Goal: Task Accomplishment & Management: Use online tool/utility

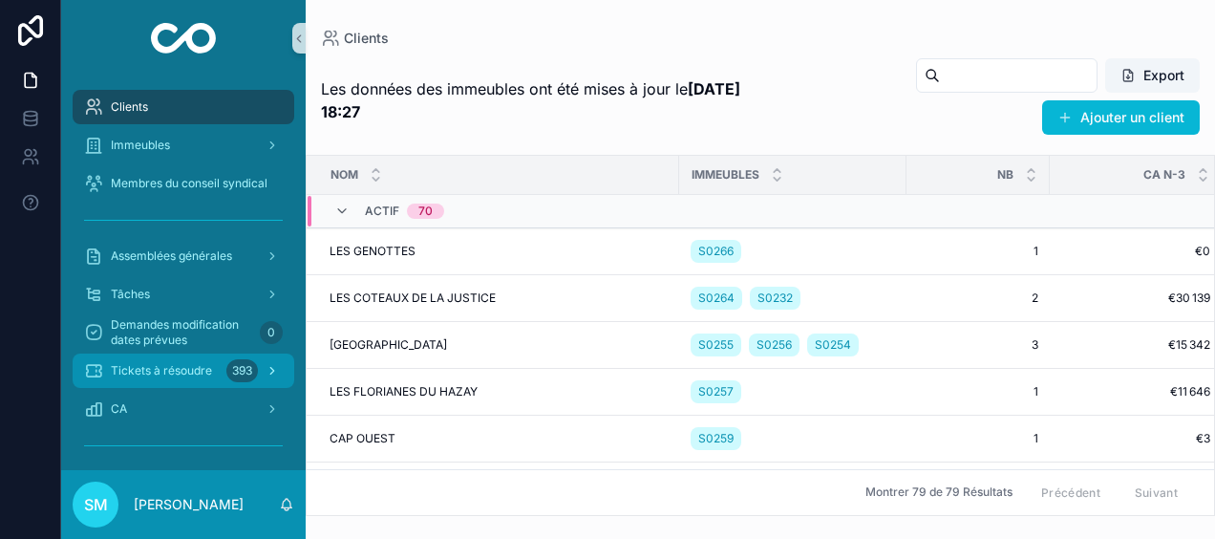
click at [150, 366] on span "Tickets à résoudre" at bounding box center [161, 370] width 101 height 15
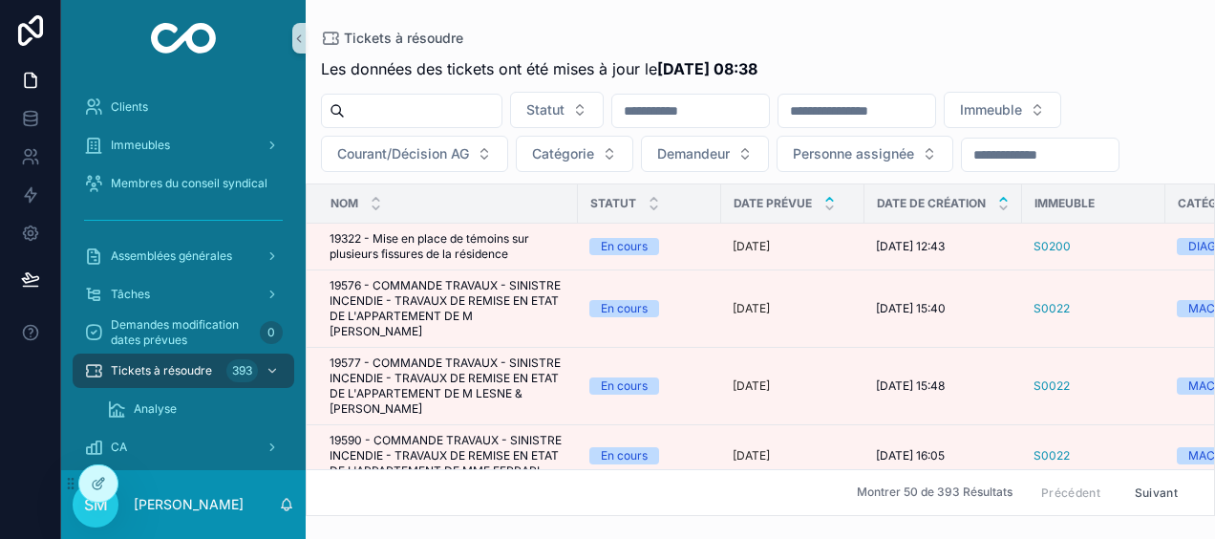
click at [1004, 195] on icon "scrollable content" at bounding box center [1003, 199] width 12 height 12
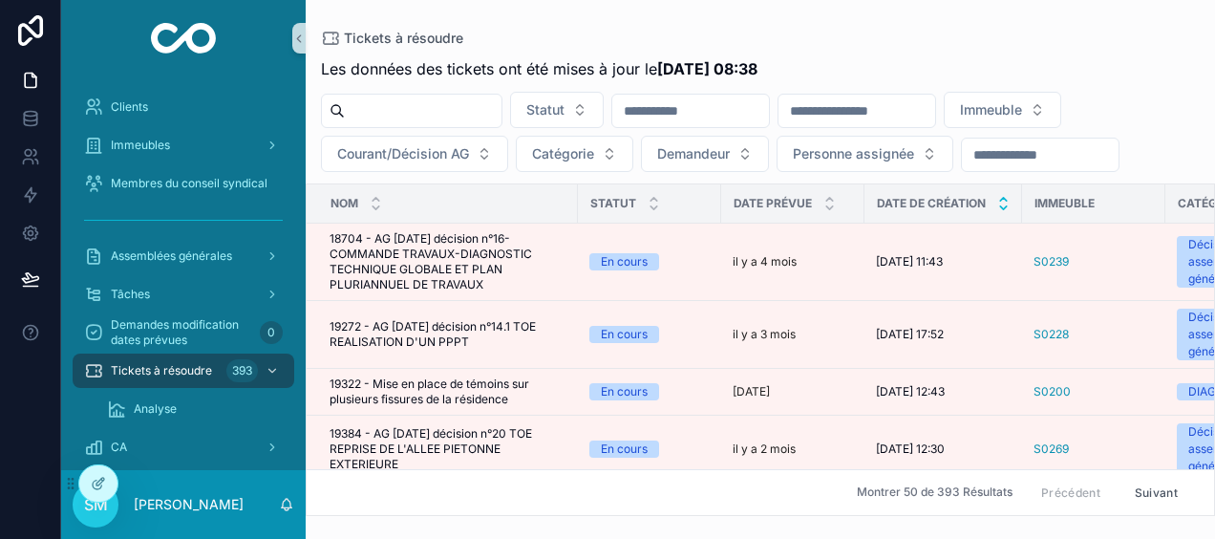
click at [1002, 206] on icon "scrollable content" at bounding box center [1003, 207] width 7 height 3
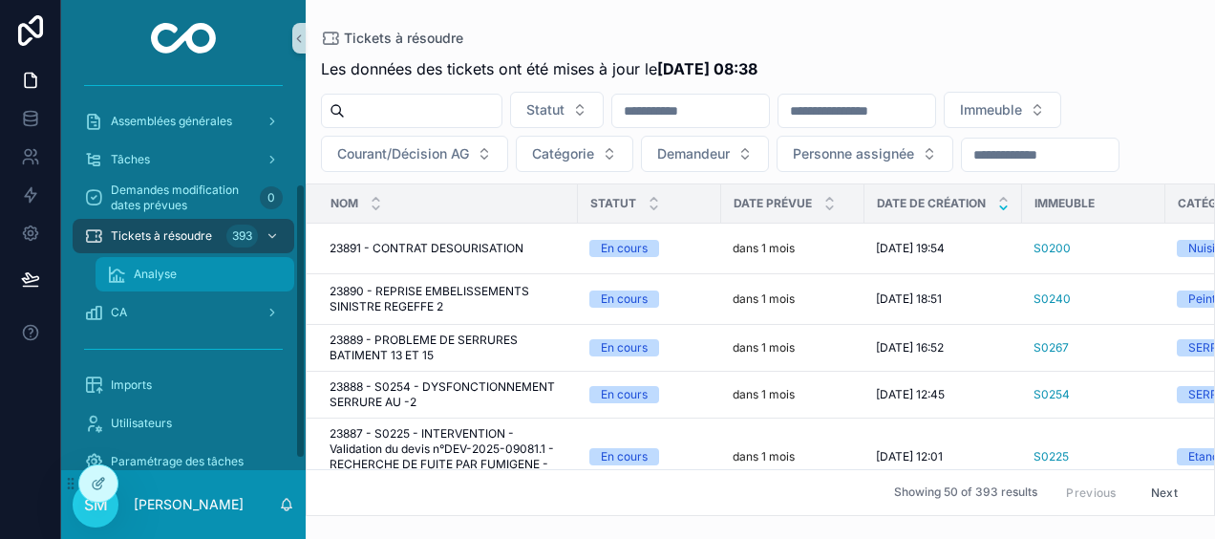
scroll to position [168, 0]
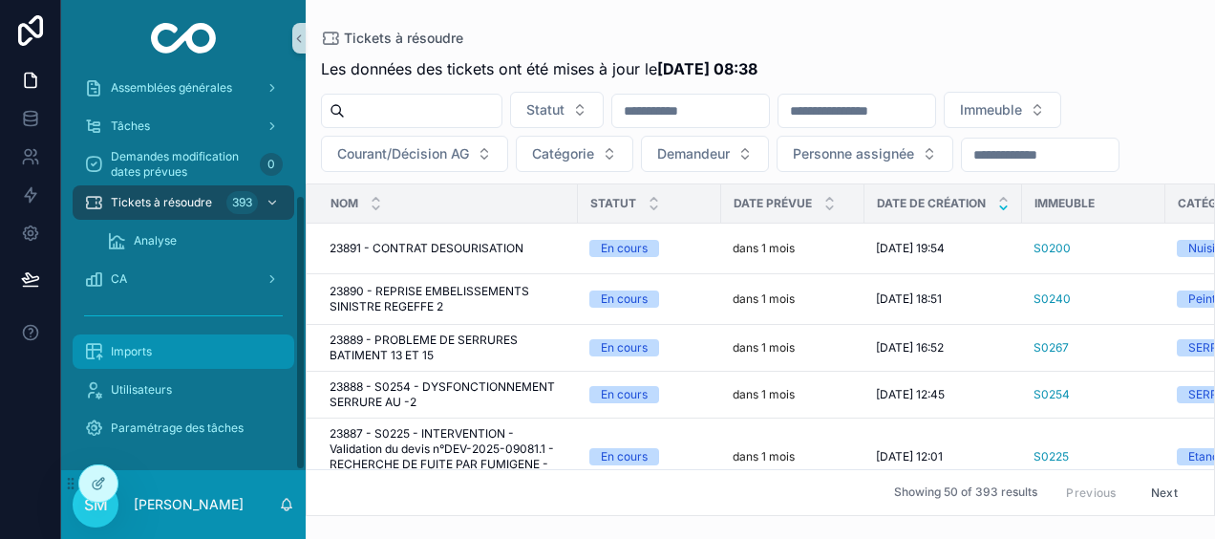
click at [179, 351] on div "Imports" at bounding box center [183, 351] width 199 height 31
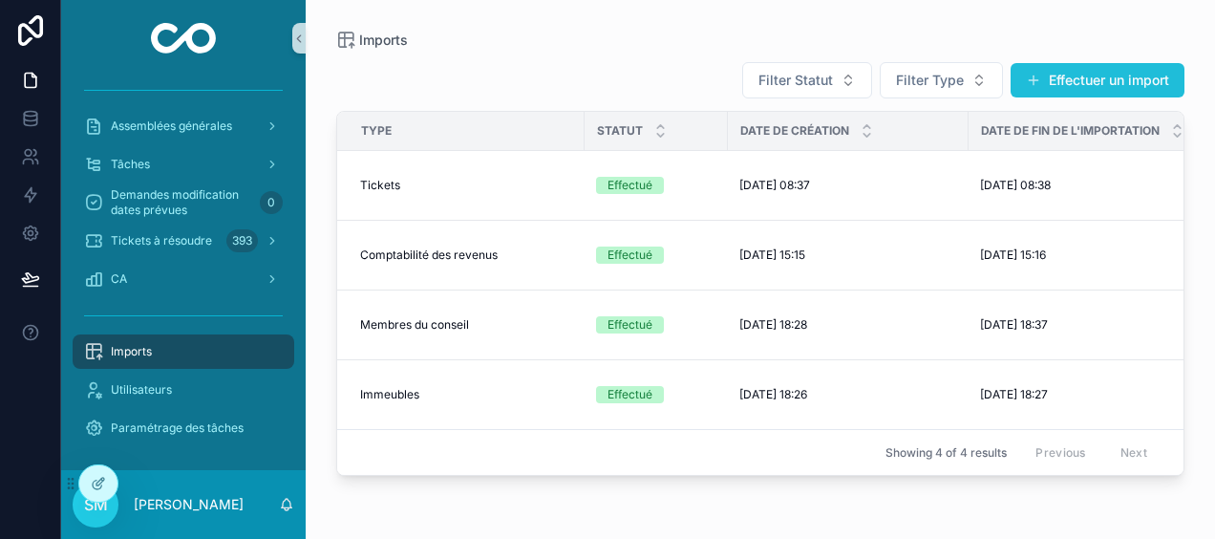
click at [1090, 82] on button "Effectuer un import" at bounding box center [1097, 80] width 174 height 34
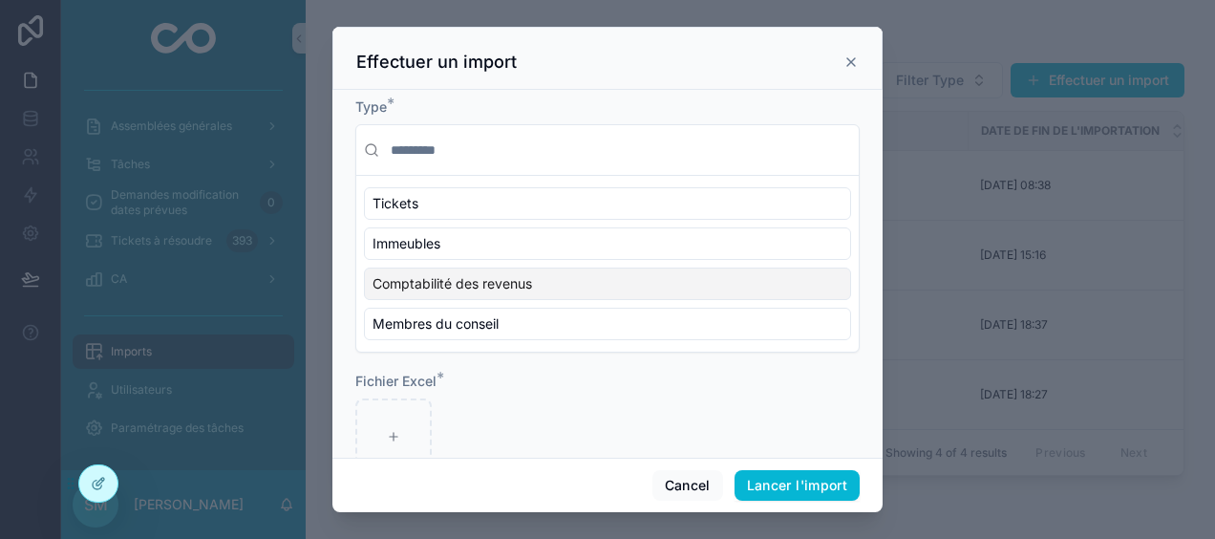
click at [461, 282] on span "Comptabilité des revenus" at bounding box center [451, 283] width 159 height 19
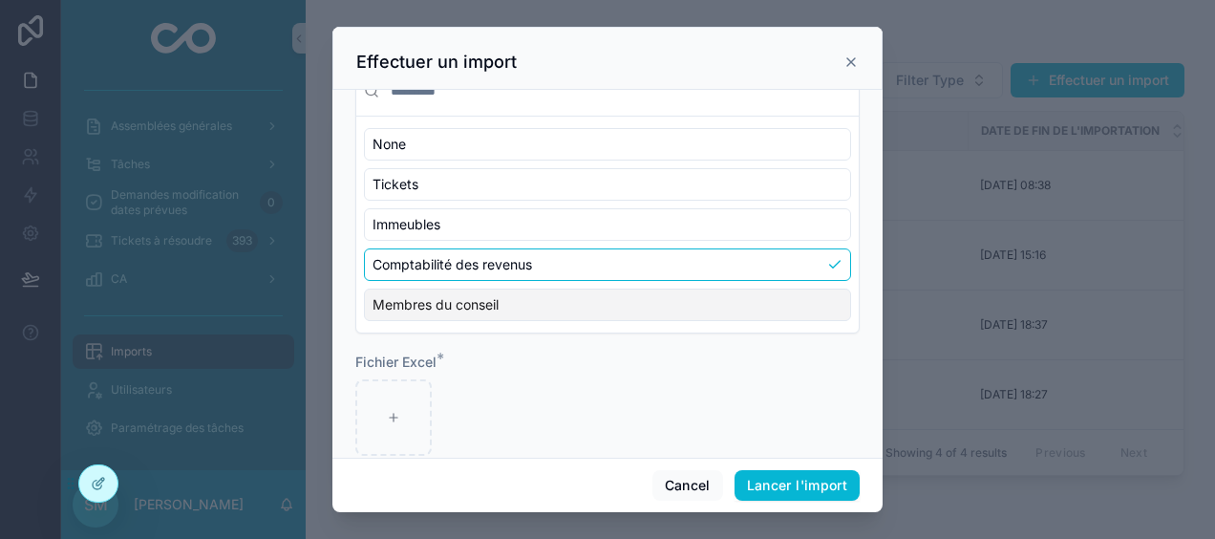
scroll to position [86, 0]
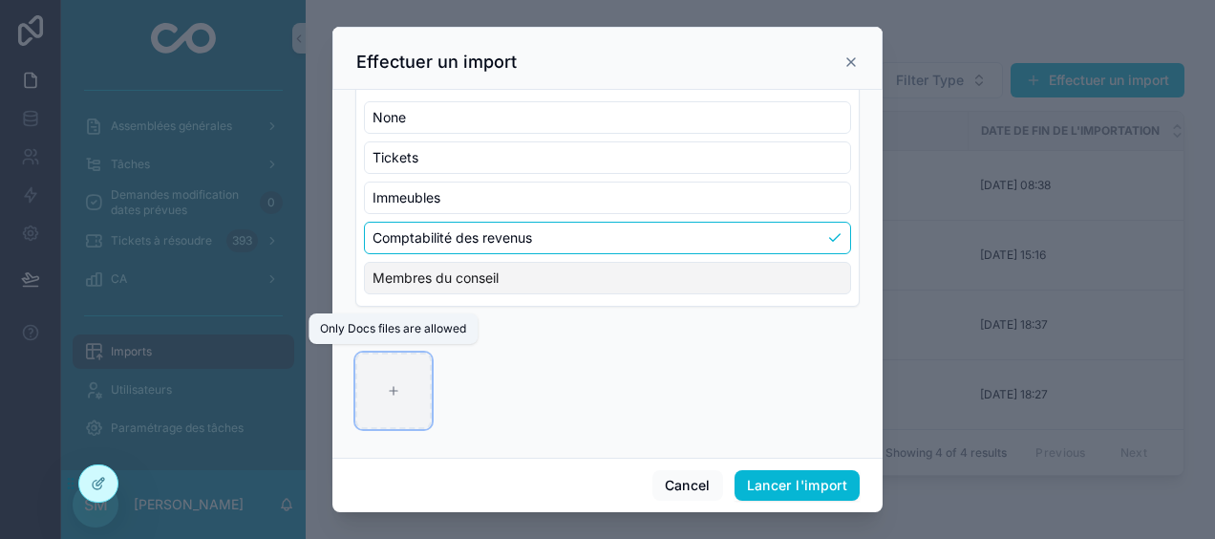
click at [394, 395] on div "scrollable content" at bounding box center [393, 390] width 76 height 76
type input "**********"
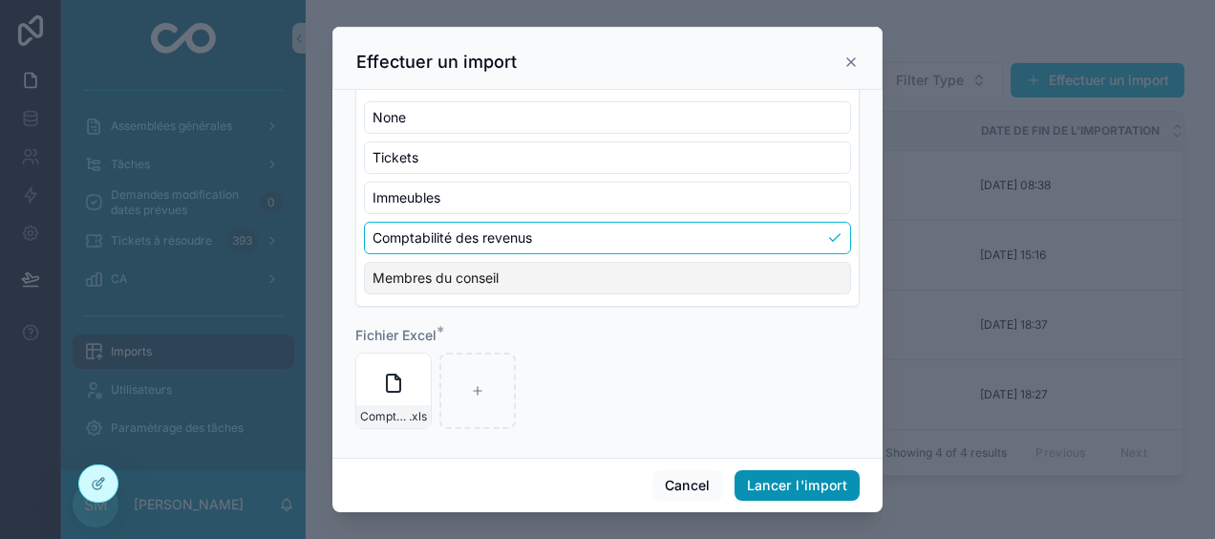
click at [800, 491] on button "Lancer l'import" at bounding box center [796, 485] width 125 height 31
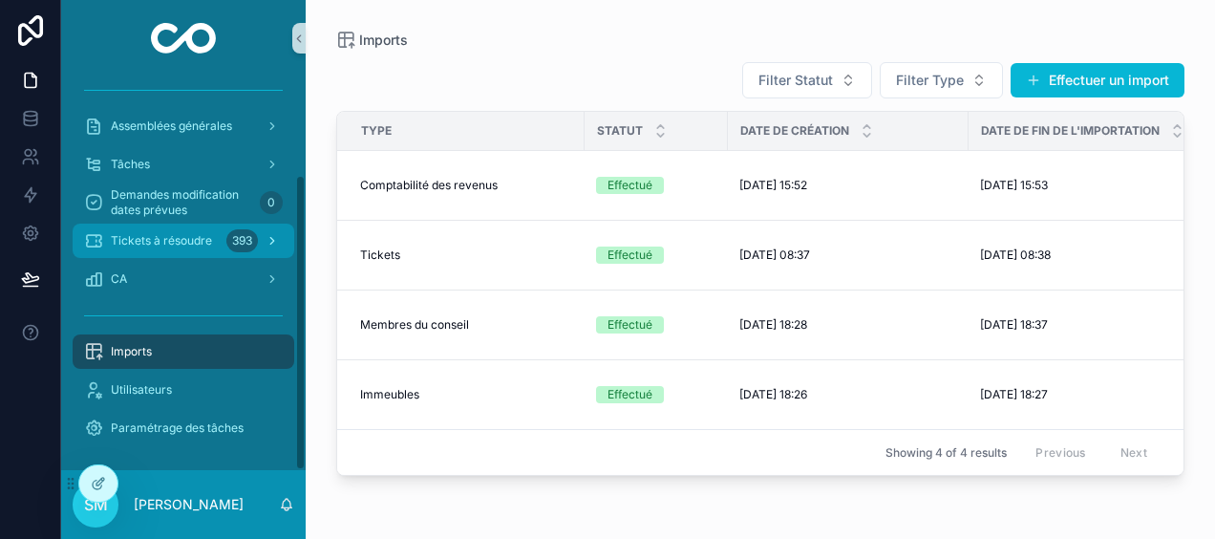
click at [230, 245] on div "393" at bounding box center [242, 240] width 32 height 23
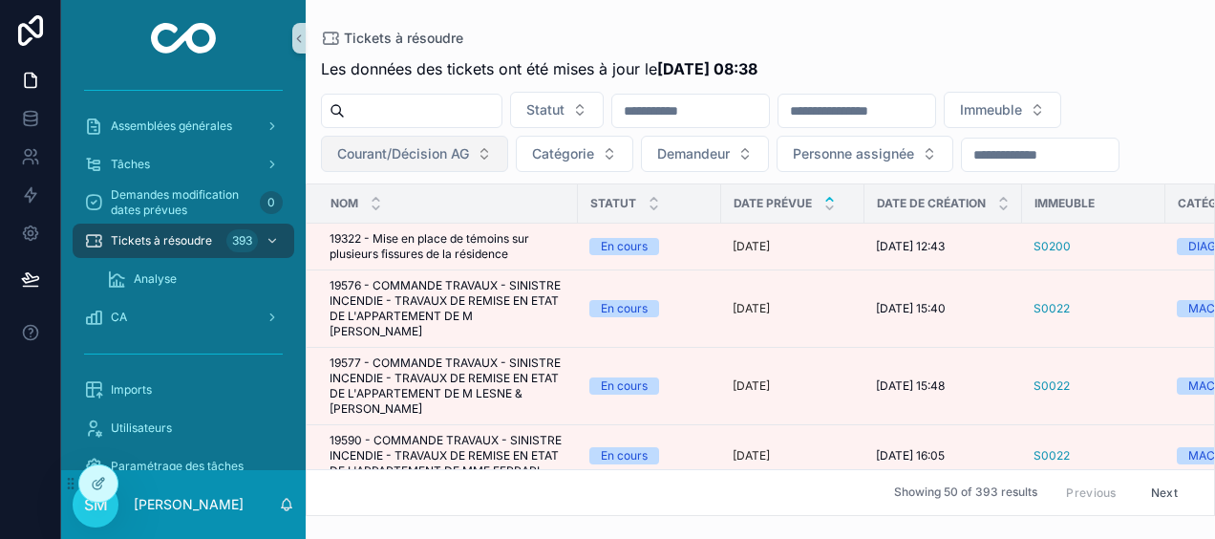
click at [445, 153] on span "Courant/Décision AG" at bounding box center [403, 153] width 132 height 19
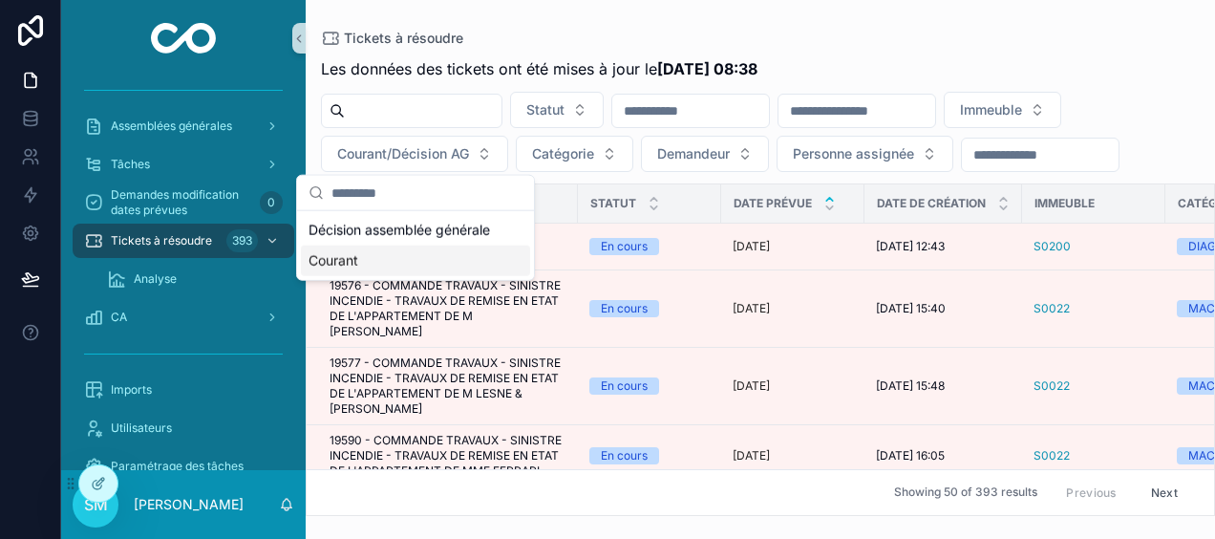
click at [367, 256] on div "Courant" at bounding box center [415, 260] width 229 height 31
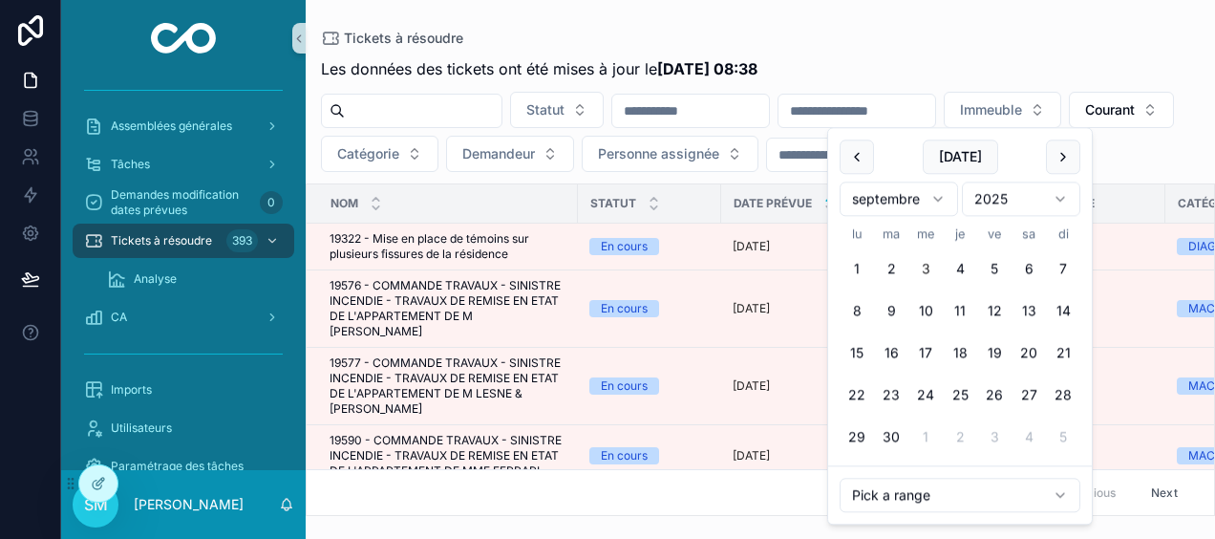
click at [899, 105] on input "scrollable content" at bounding box center [856, 110] width 157 height 27
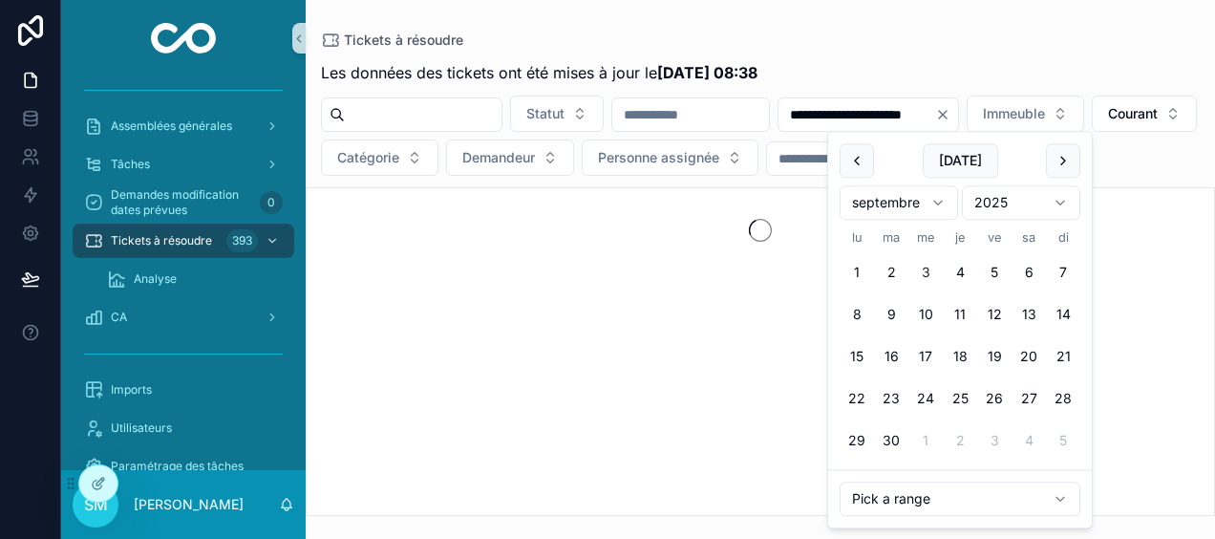
type input "**********"
click at [905, 38] on div "Tickets à résoudre" at bounding box center [760, 40] width 878 height 19
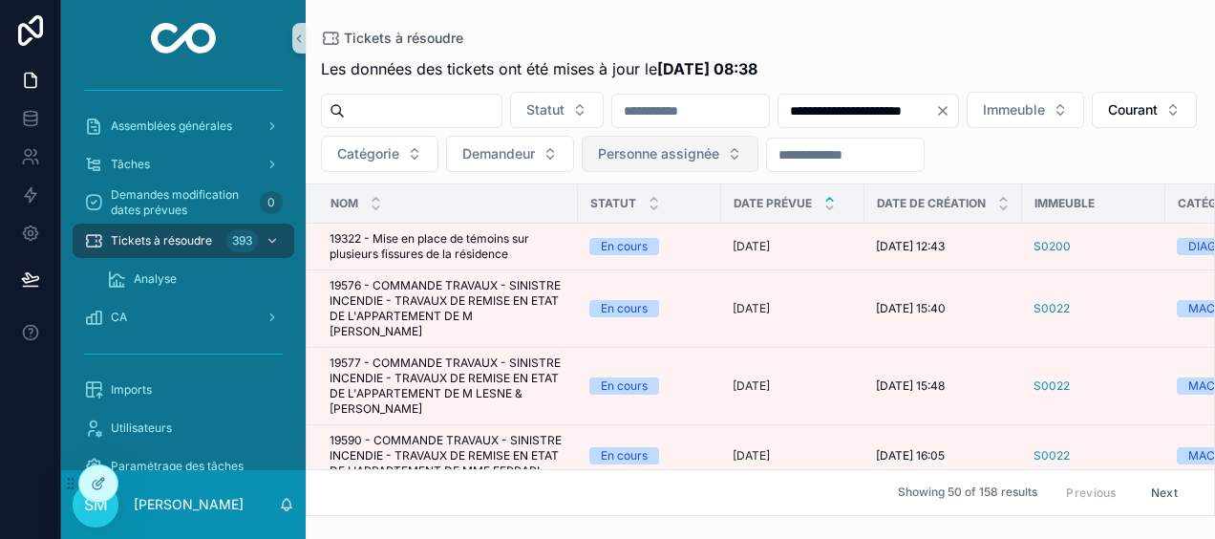
click at [719, 151] on span "Personne assignée" at bounding box center [658, 153] width 121 height 19
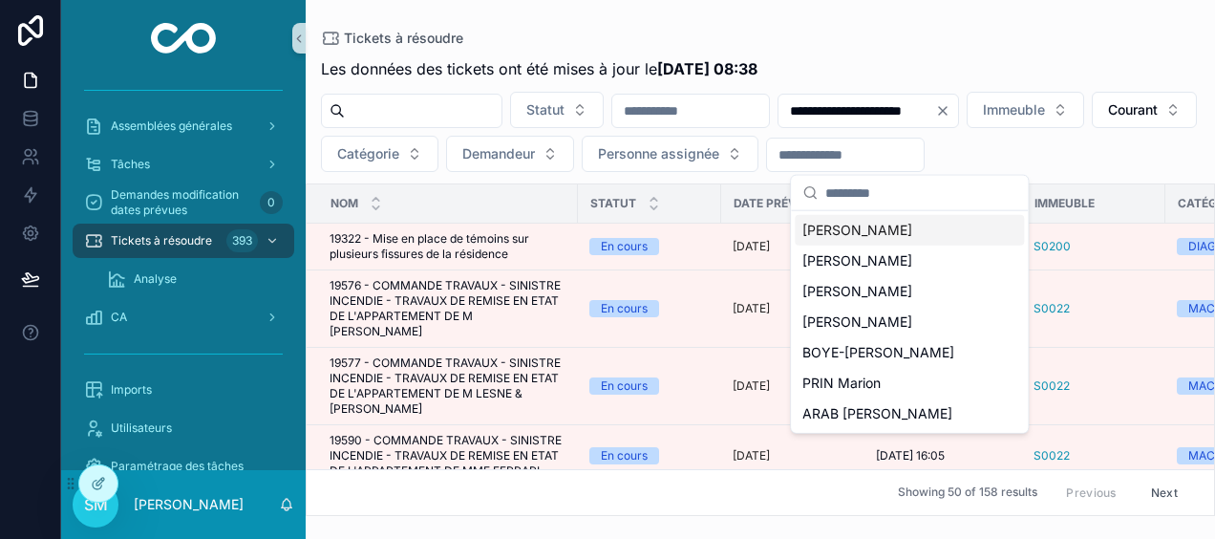
click at [946, 112] on icon "Clear" at bounding box center [943, 111] width 8 height 8
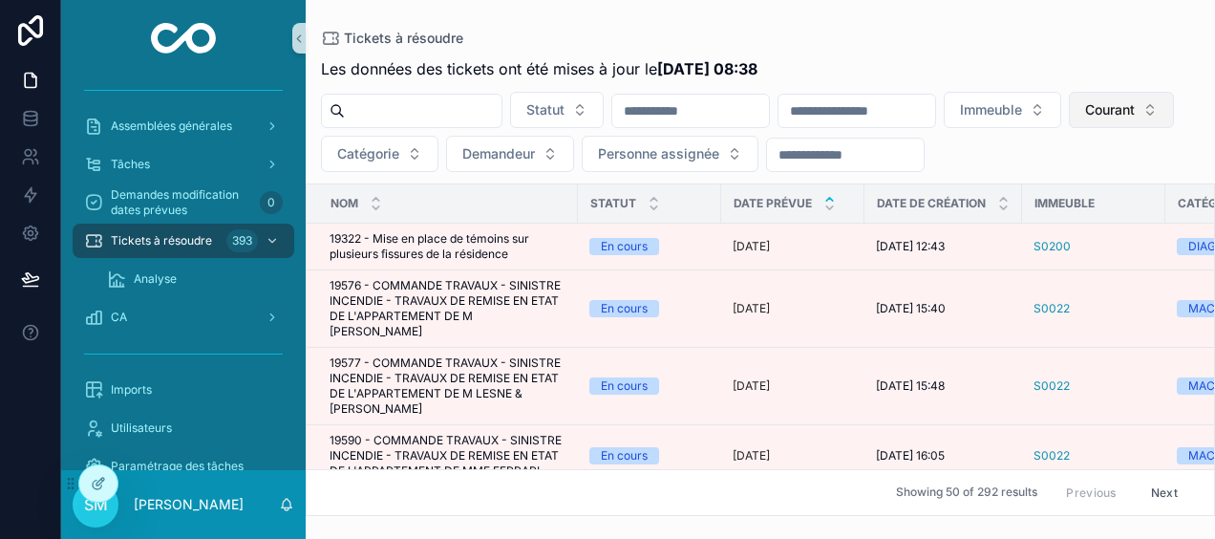
click at [1085, 119] on span "Courant" at bounding box center [1110, 109] width 50 height 19
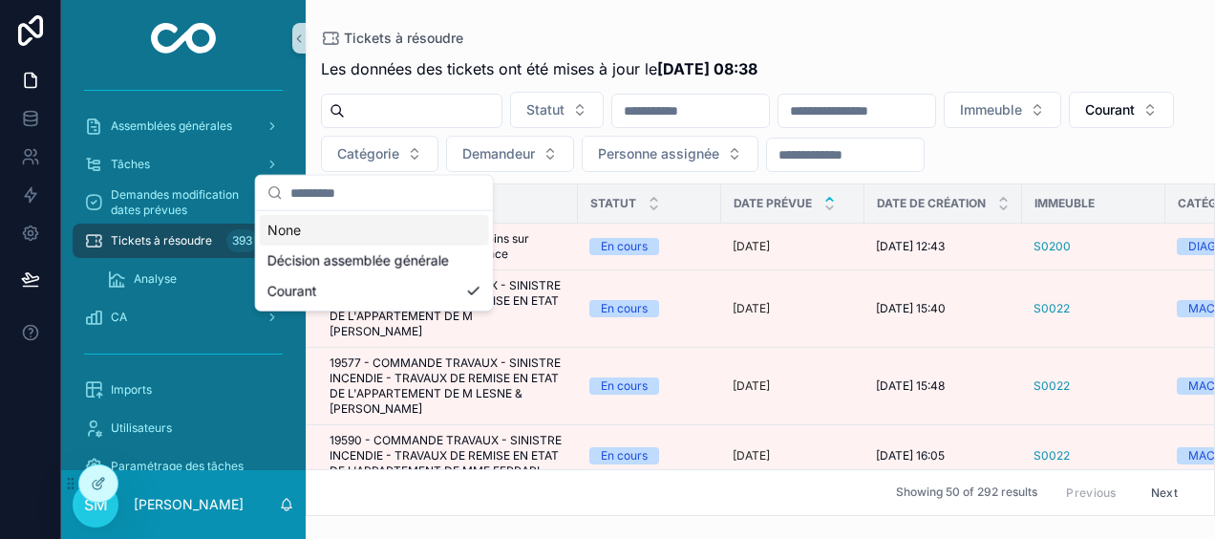
click at [307, 229] on div "None" at bounding box center [374, 230] width 229 height 31
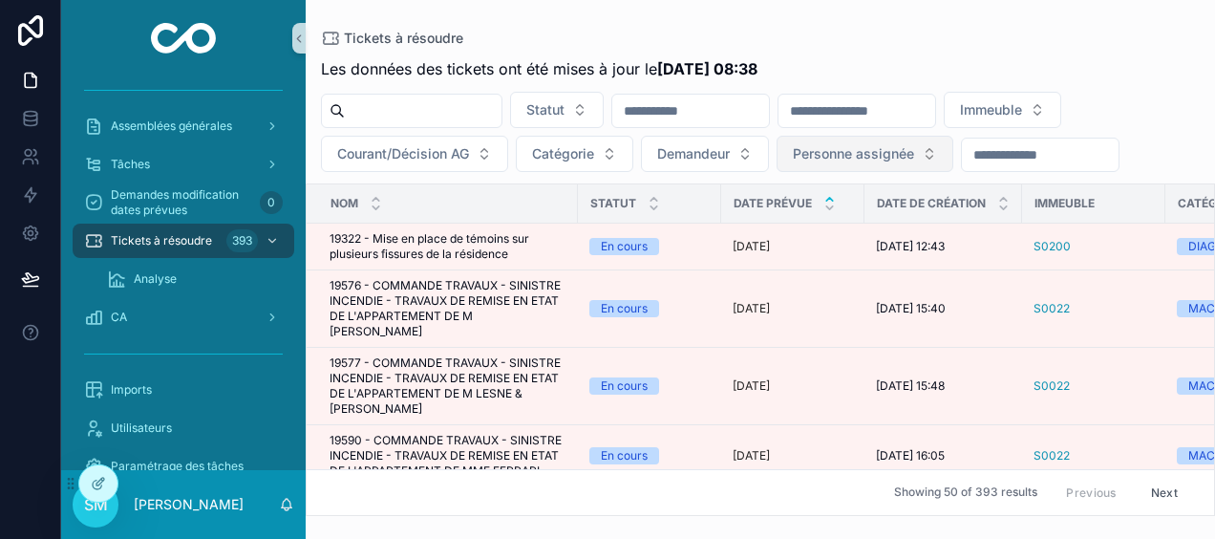
click at [860, 155] on span "Personne assignée" at bounding box center [853, 153] width 121 height 19
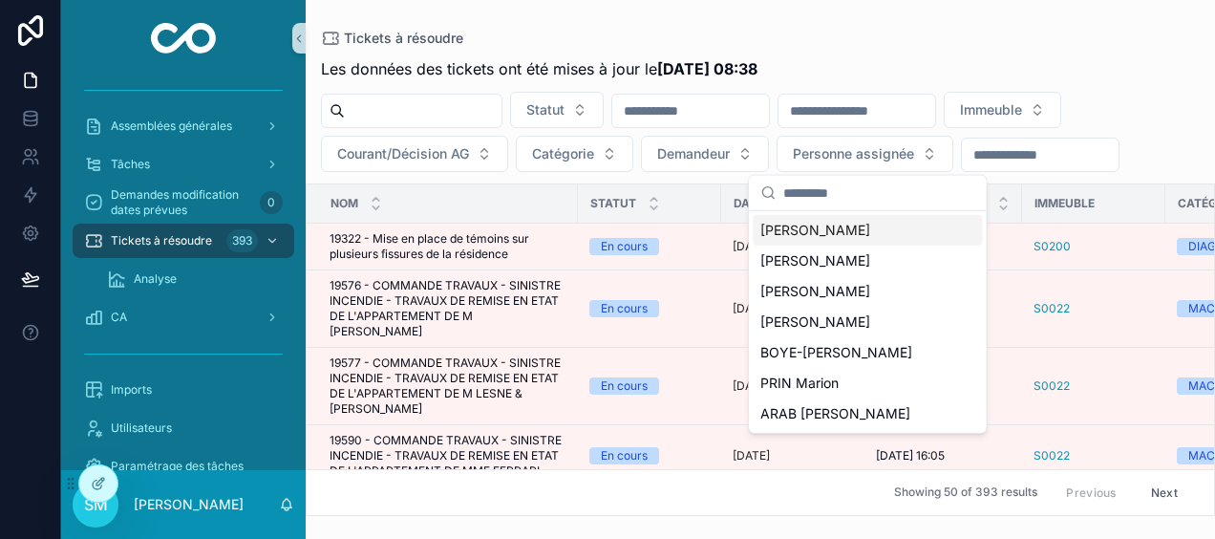
click at [842, 225] on span "[PERSON_NAME]" at bounding box center [815, 230] width 110 height 19
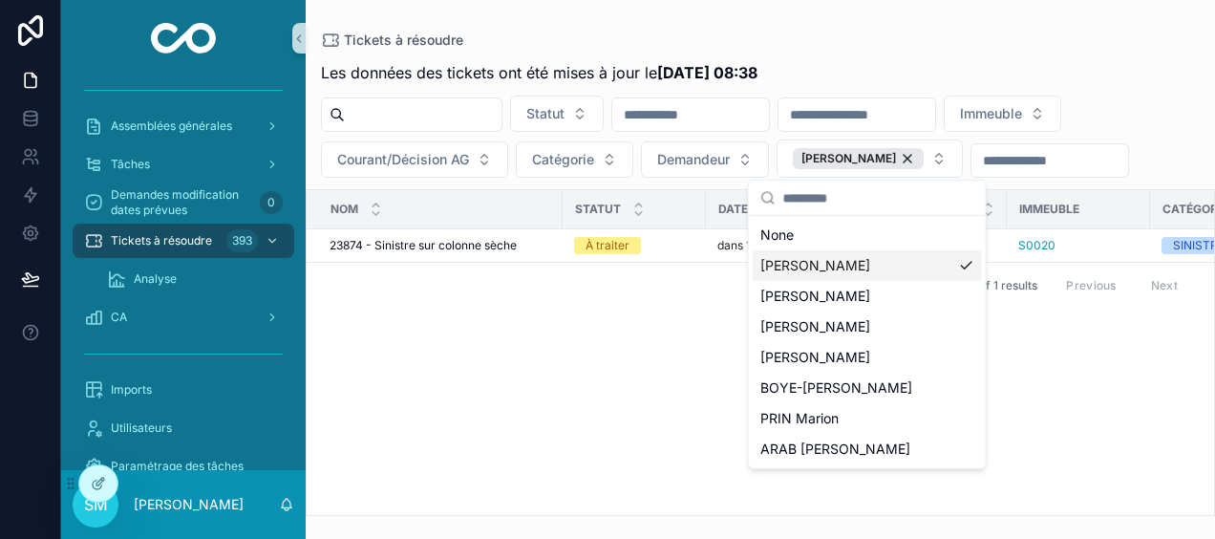
click at [603, 327] on div "Nom Statut Date prévue Date de création Immeuble Catégorie Demandeur Personne a…" at bounding box center [760, 352] width 907 height 325
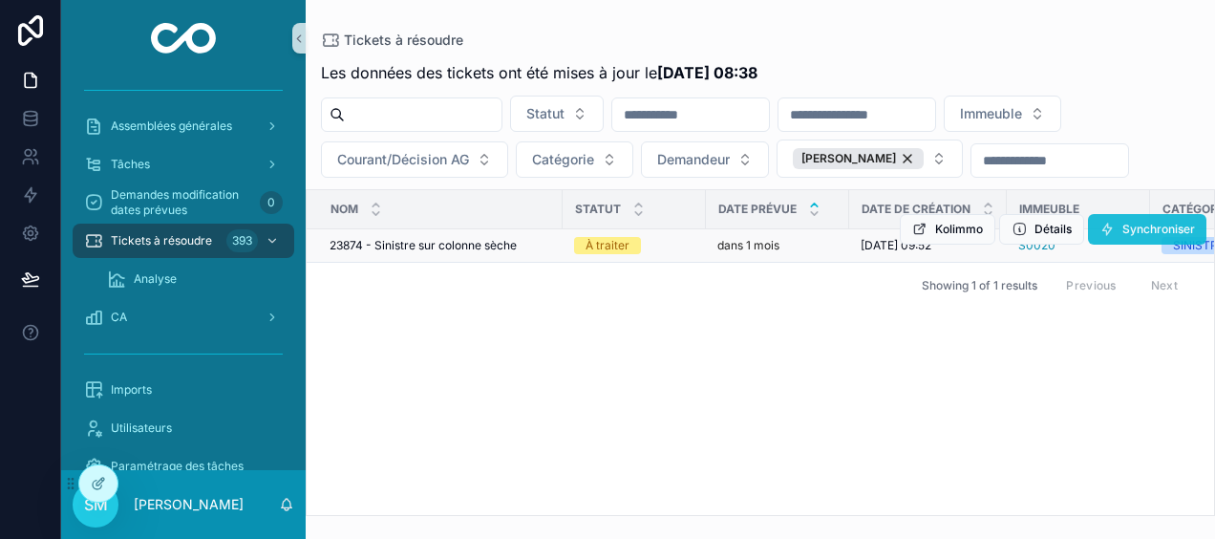
click at [1146, 225] on span "Synchroniser" at bounding box center [1158, 229] width 73 height 15
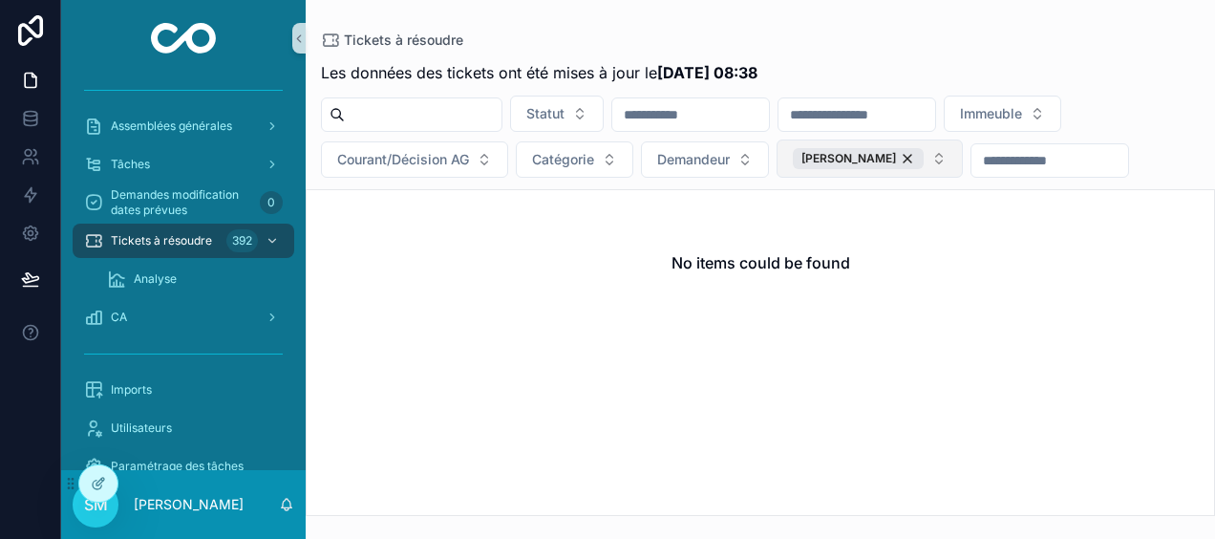
click at [936, 160] on button "[PERSON_NAME]" at bounding box center [869, 158] width 186 height 38
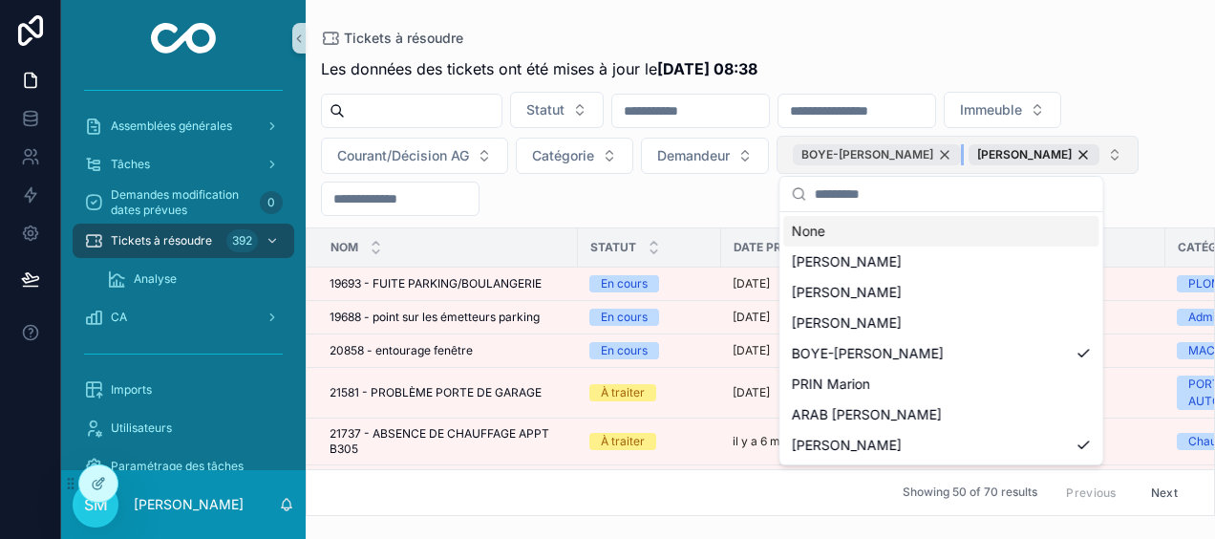
click at [924, 150] on div "BOYE-[PERSON_NAME]" at bounding box center [877, 154] width 168 height 21
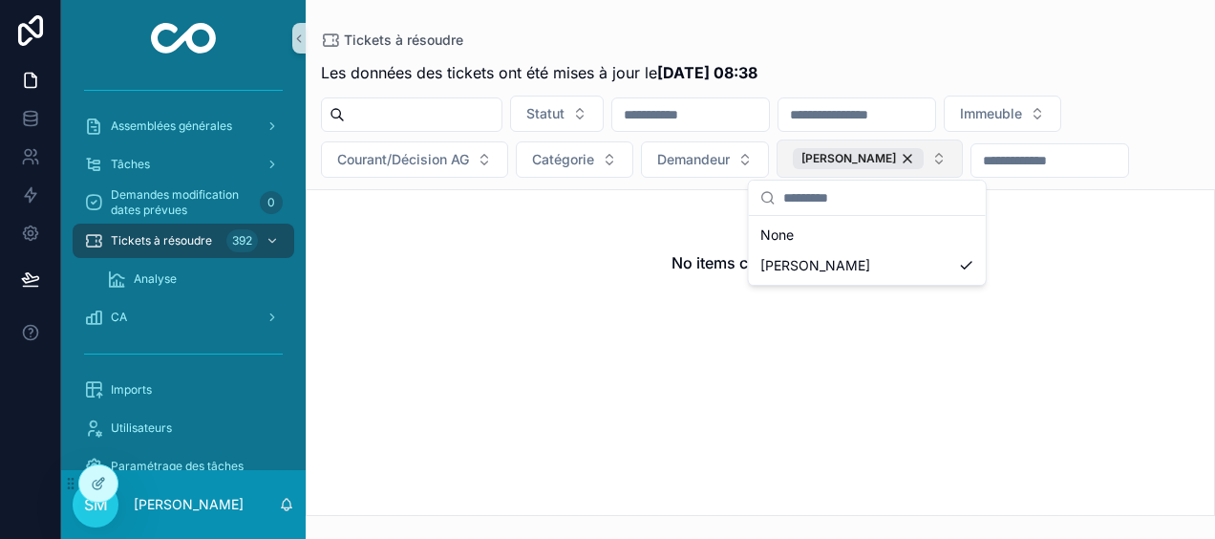
click at [1050, 304] on div "No items could be found" at bounding box center [760, 262] width 907 height 145
click at [902, 157] on div "[PERSON_NAME]" at bounding box center [858, 158] width 131 height 21
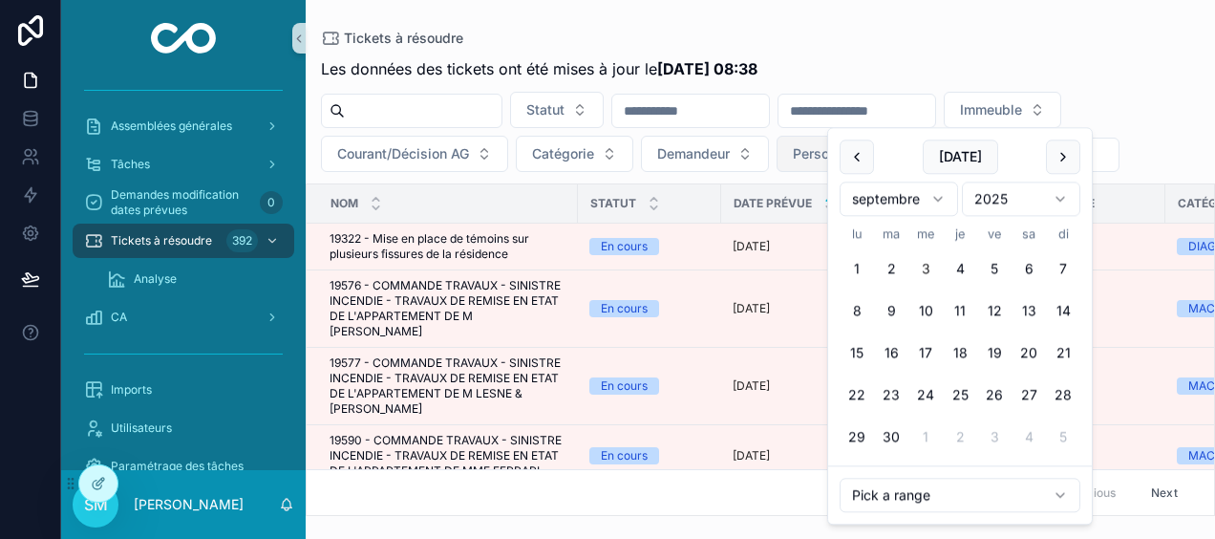
click at [897, 107] on input "scrollable content" at bounding box center [856, 110] width 157 height 27
click at [449, 152] on span "Courant/Décision AG" at bounding box center [403, 153] width 132 height 19
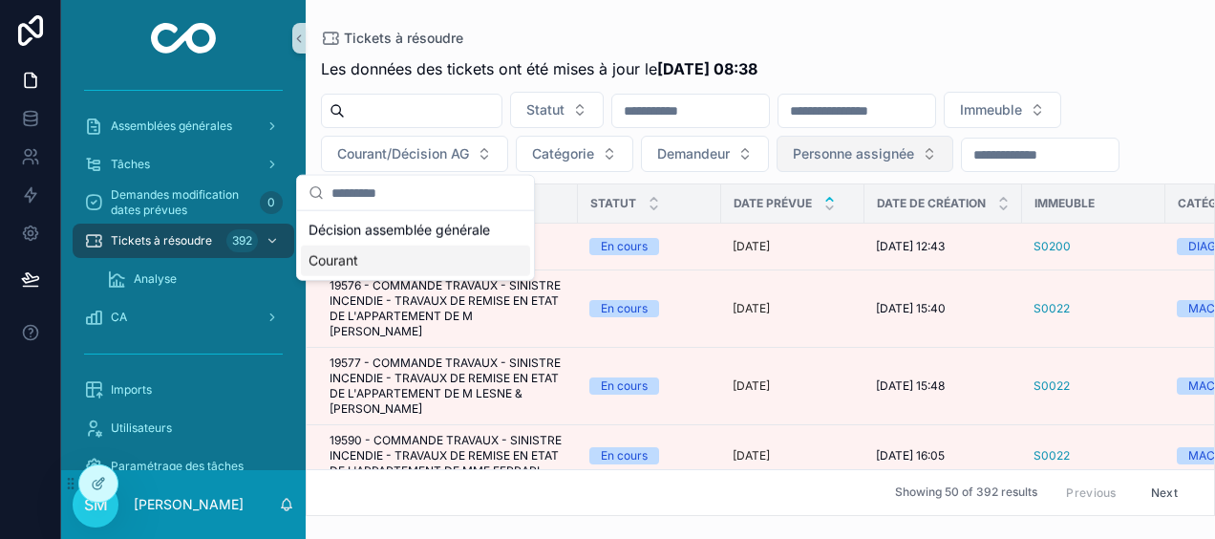
click at [331, 264] on div "Courant" at bounding box center [415, 260] width 229 height 31
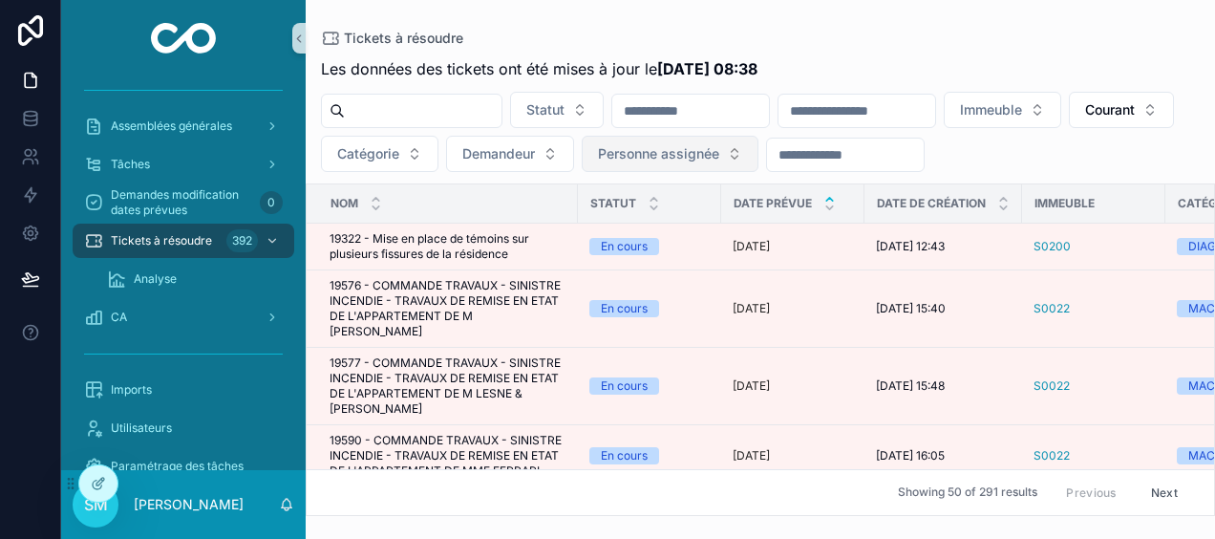
click at [877, 116] on input "scrollable content" at bounding box center [856, 110] width 157 height 27
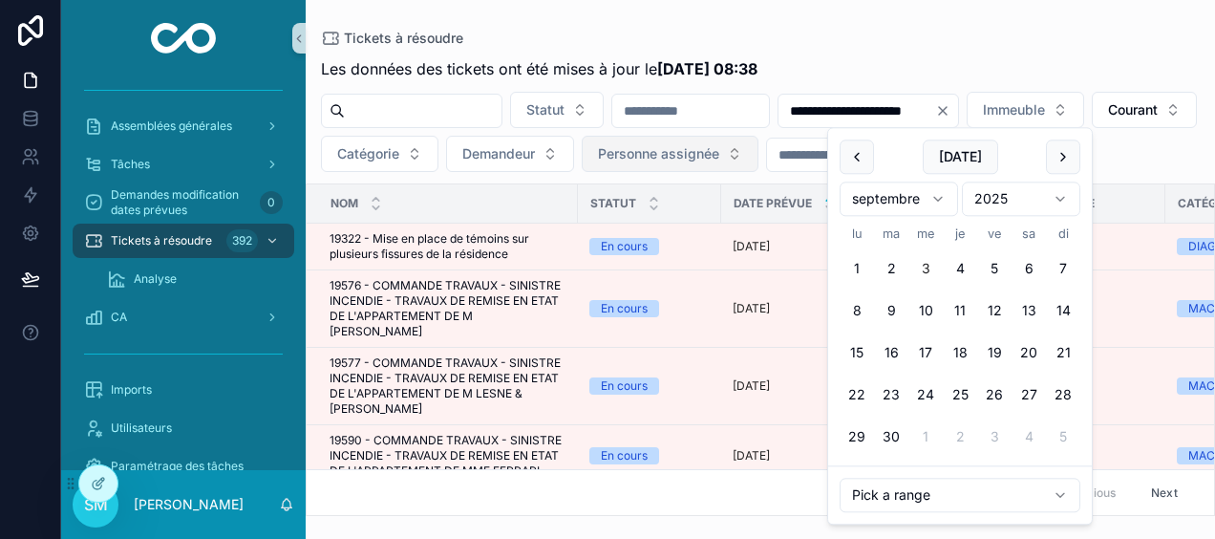
type input "**********"
click at [862, 32] on div "Tickets à résoudre" at bounding box center [760, 38] width 878 height 15
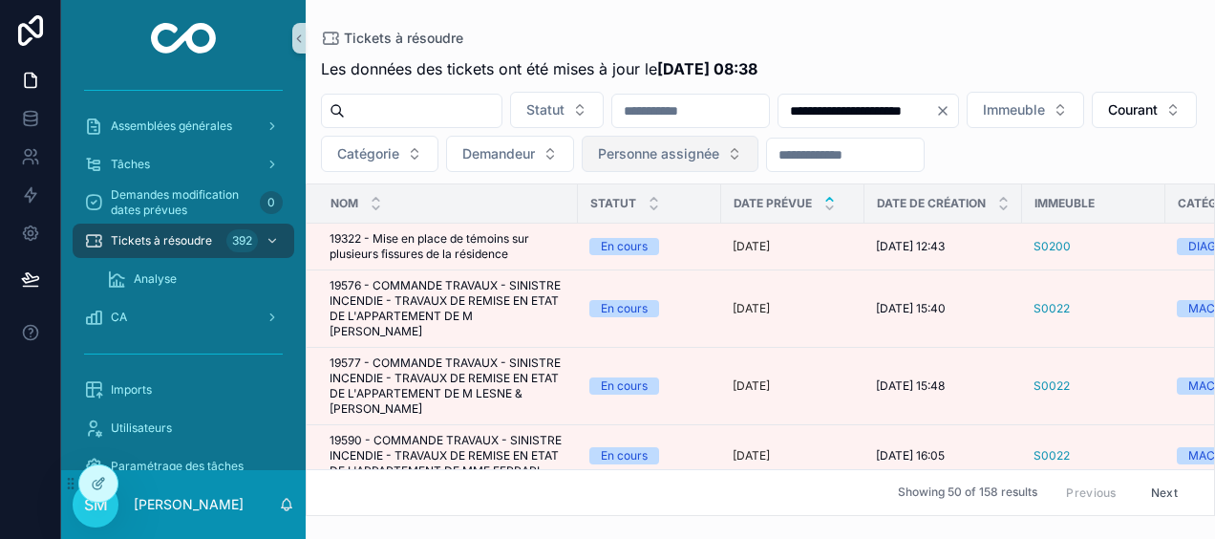
click at [719, 155] on span "Personne assignée" at bounding box center [658, 153] width 121 height 19
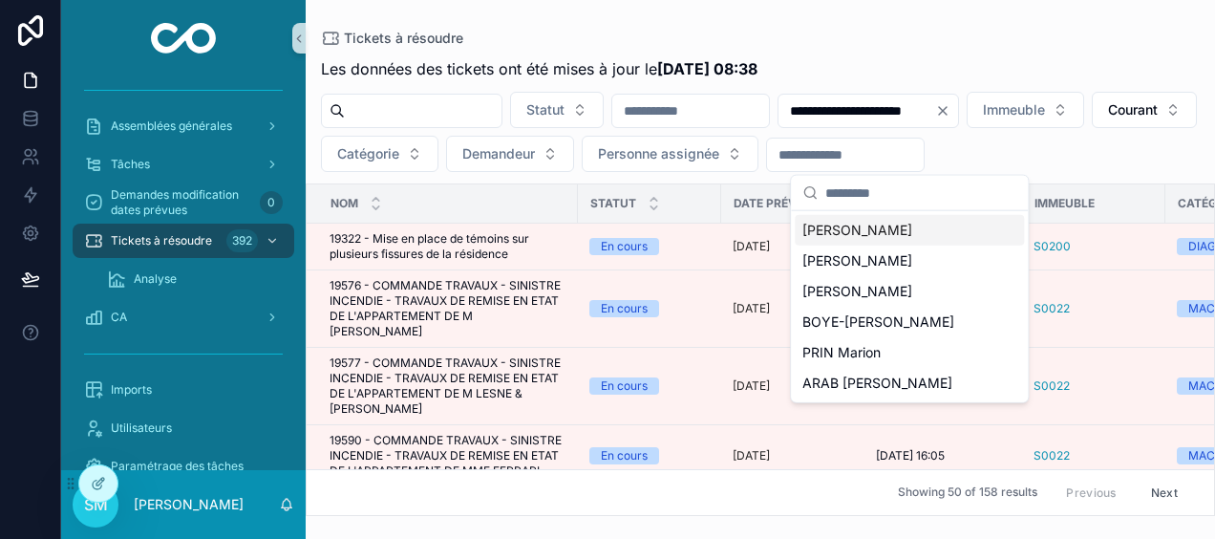
click at [891, 221] on span "[PERSON_NAME]" at bounding box center [857, 230] width 110 height 19
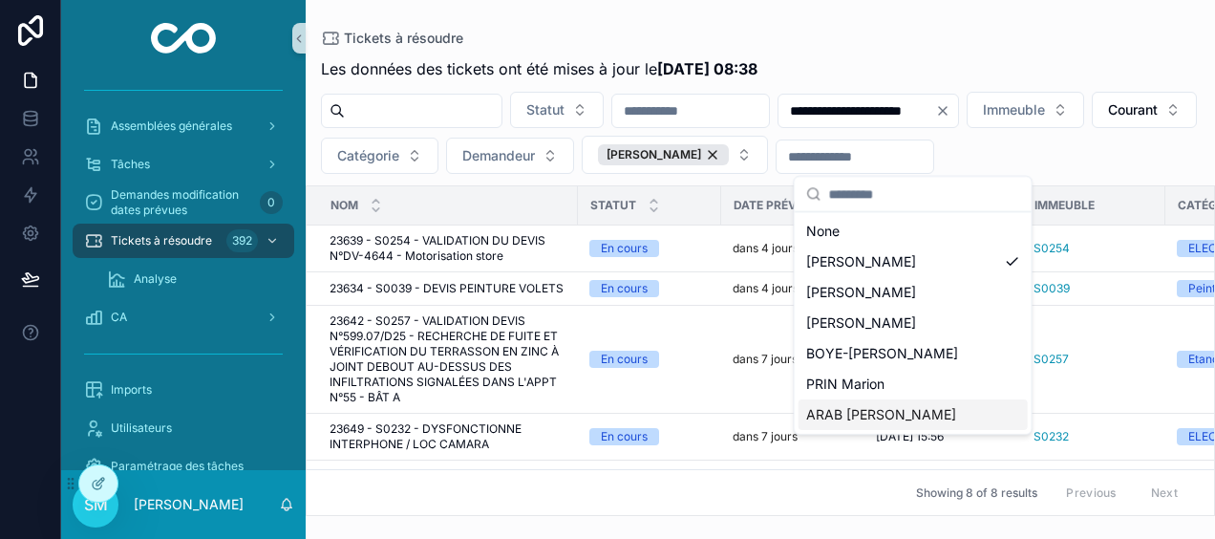
click at [902, 410] on div "ARAB [PERSON_NAME]" at bounding box center [912, 414] width 229 height 31
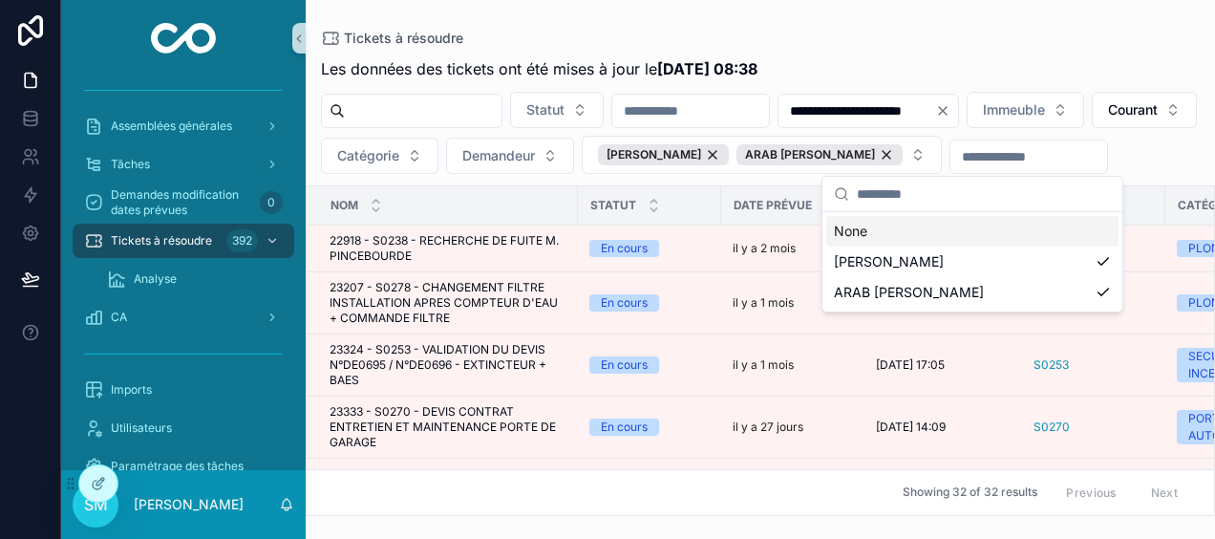
click at [932, 53] on div "**********" at bounding box center [760, 281] width 909 height 470
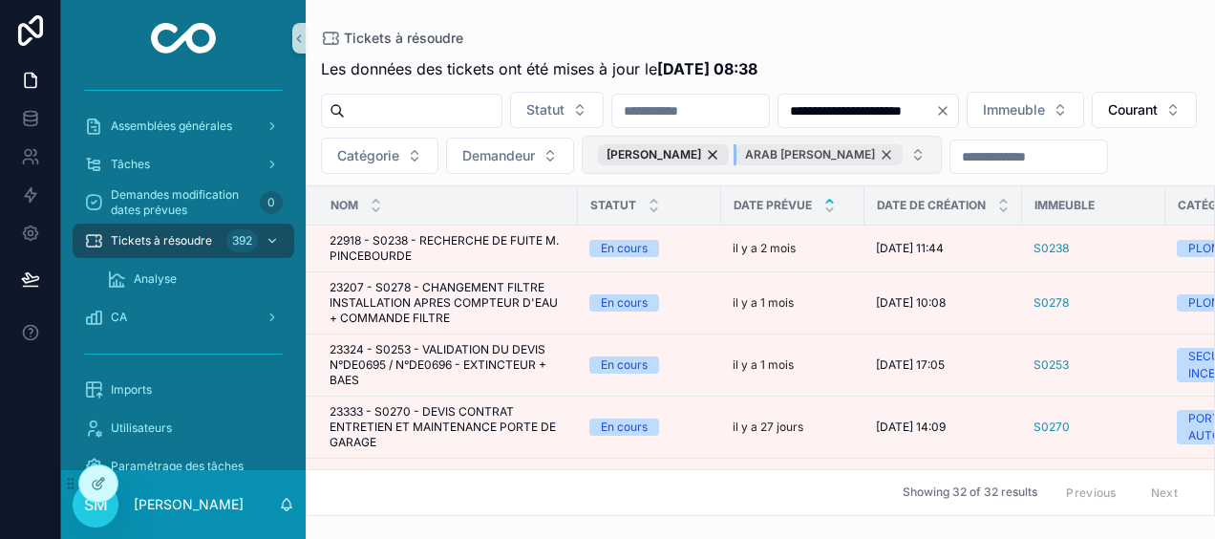
click at [902, 159] on div "ARAB [PERSON_NAME]" at bounding box center [819, 154] width 166 height 21
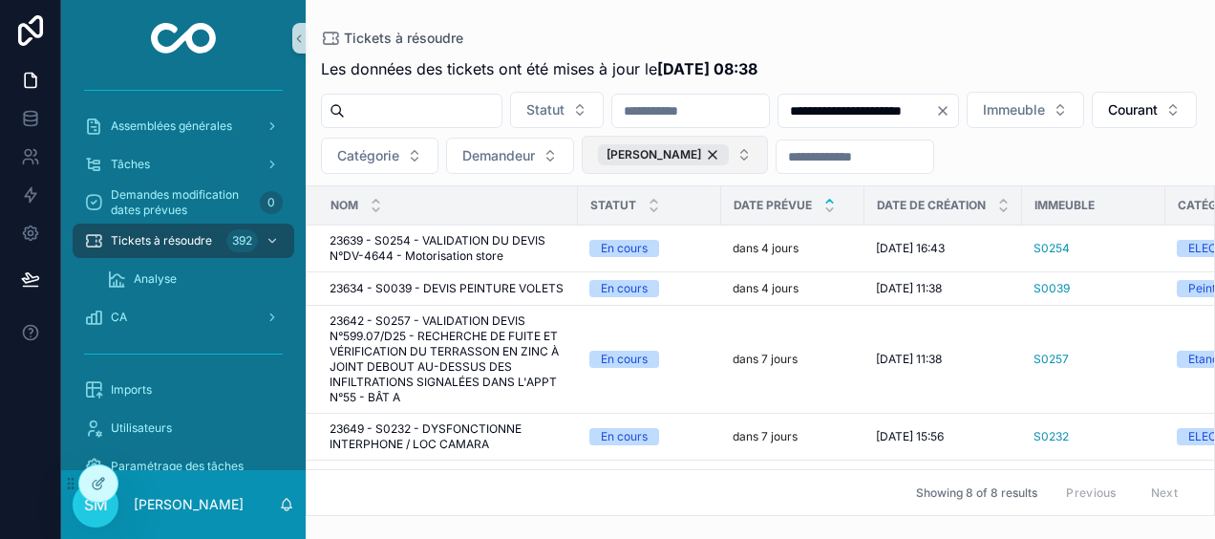
click at [768, 157] on button "[PERSON_NAME]" at bounding box center [675, 155] width 186 height 38
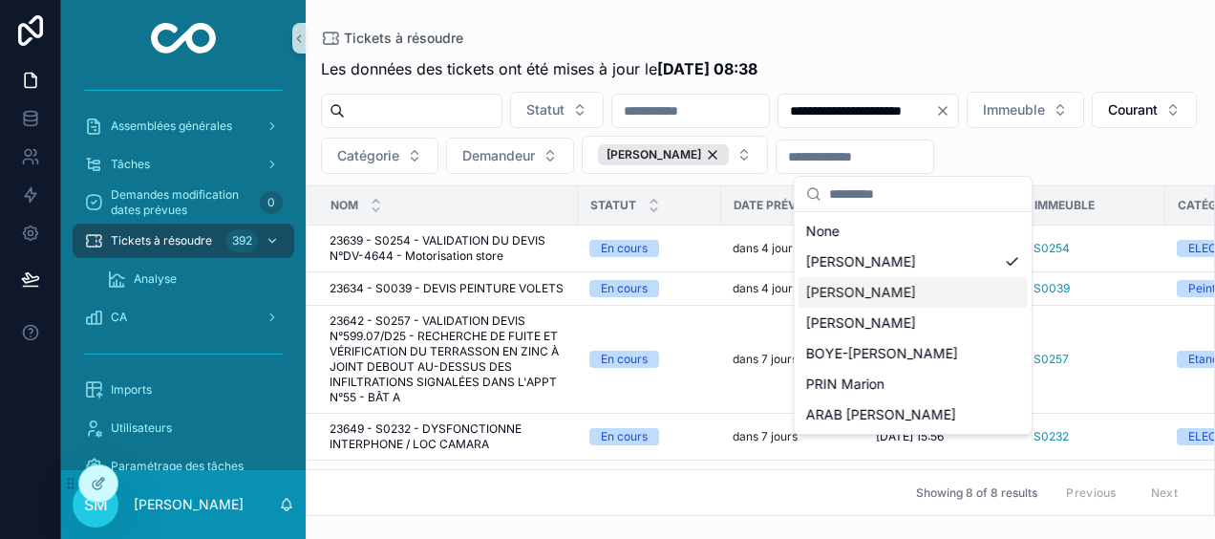
click at [903, 294] on div "[PERSON_NAME]" at bounding box center [912, 292] width 229 height 31
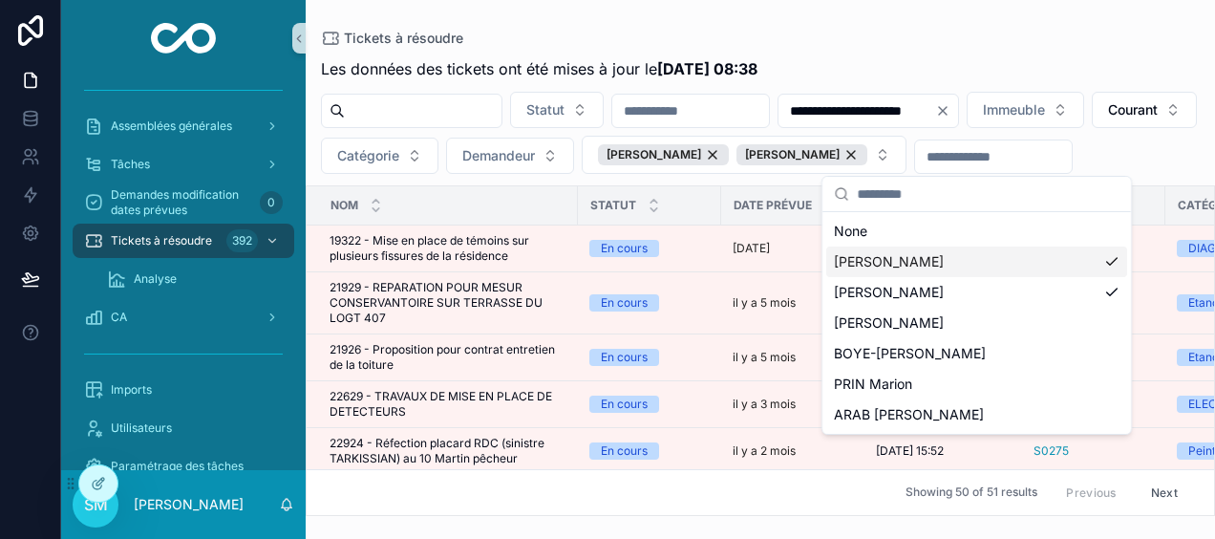
click at [1115, 258] on div "[PERSON_NAME]" at bounding box center [976, 261] width 301 height 31
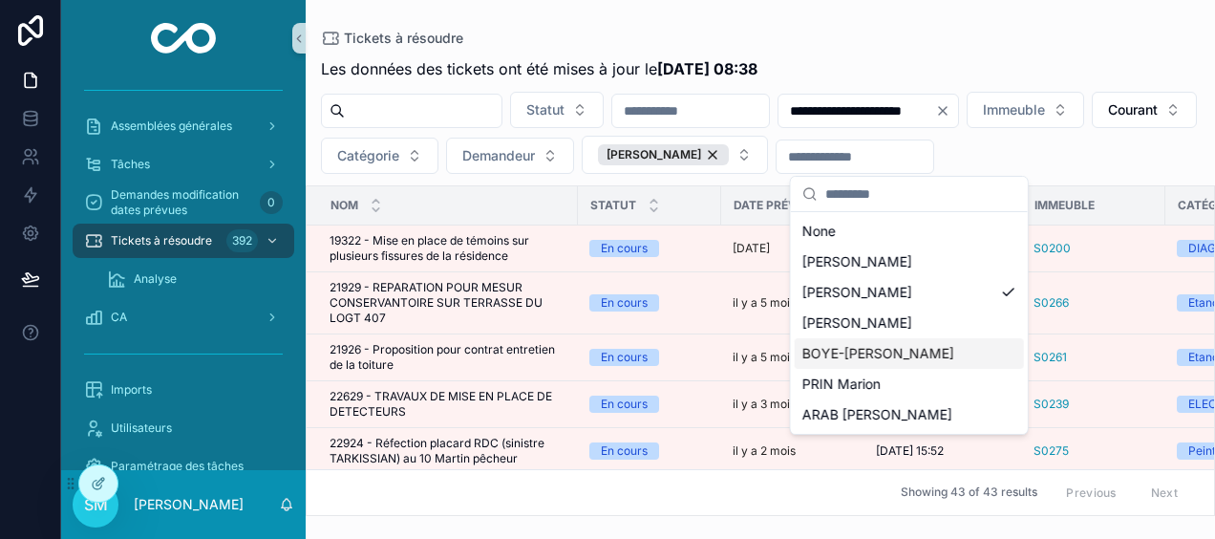
click at [932, 353] on div "BOYE-[PERSON_NAME]" at bounding box center [908, 353] width 229 height 31
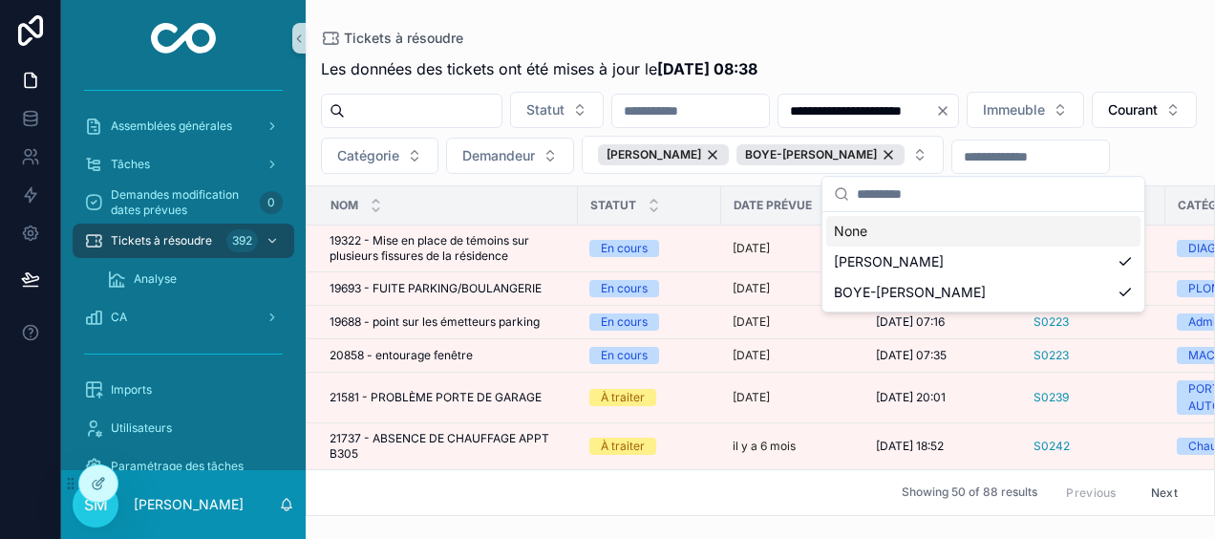
click at [875, 34] on div "Tickets à résoudre" at bounding box center [760, 38] width 878 height 15
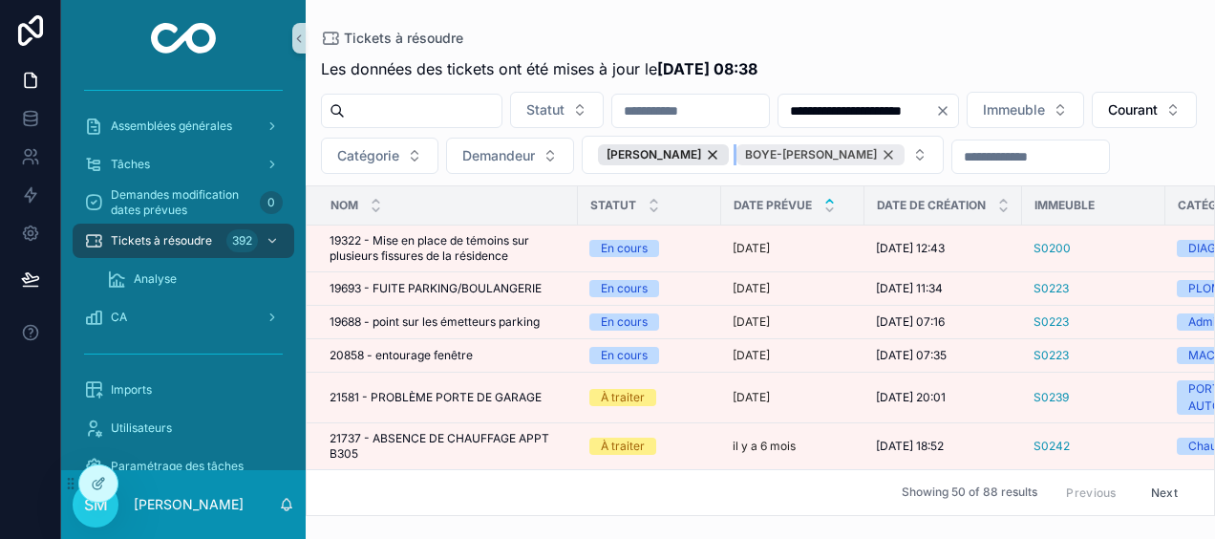
click at [904, 153] on div "BOYE-[PERSON_NAME]" at bounding box center [820, 154] width 168 height 21
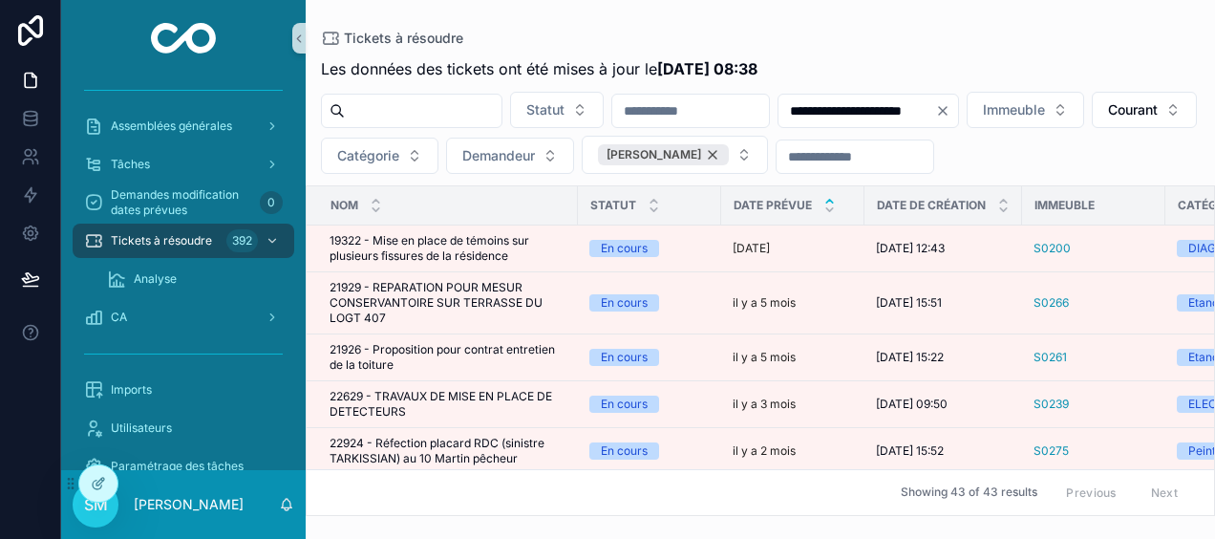
click at [729, 155] on div "[PERSON_NAME]" at bounding box center [663, 154] width 131 height 21
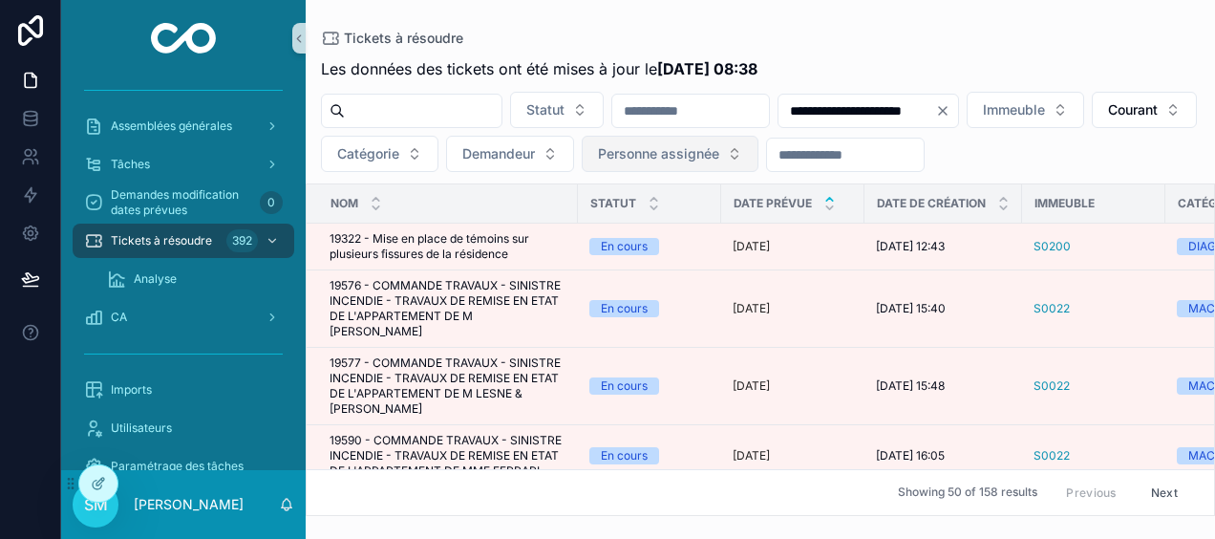
click at [758, 157] on button "Personne assignée" at bounding box center [670, 154] width 177 height 36
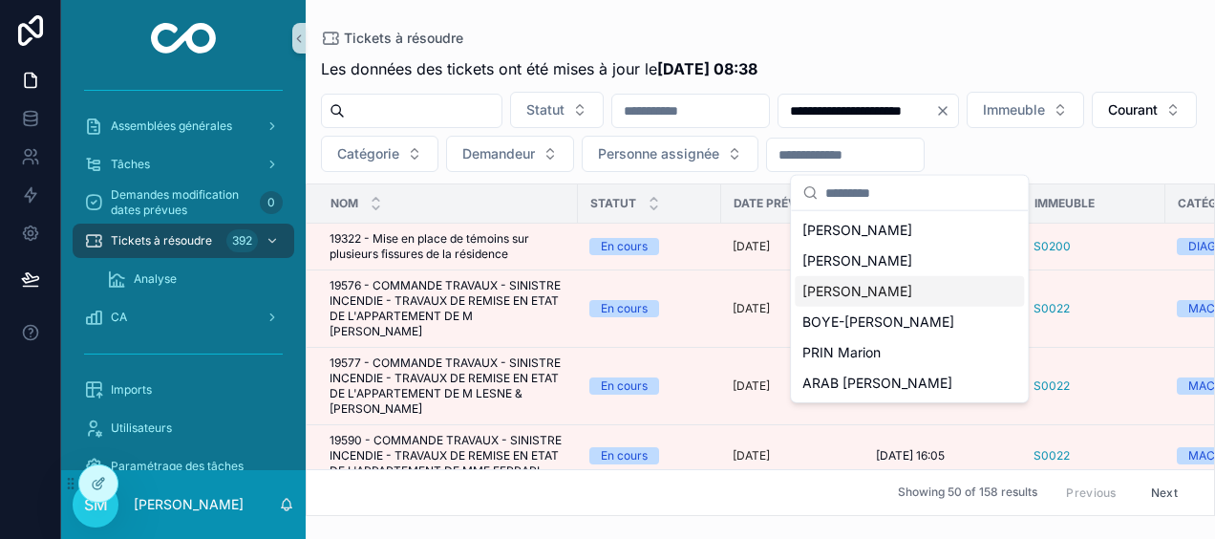
click at [890, 294] on span "[PERSON_NAME]" at bounding box center [857, 291] width 110 height 19
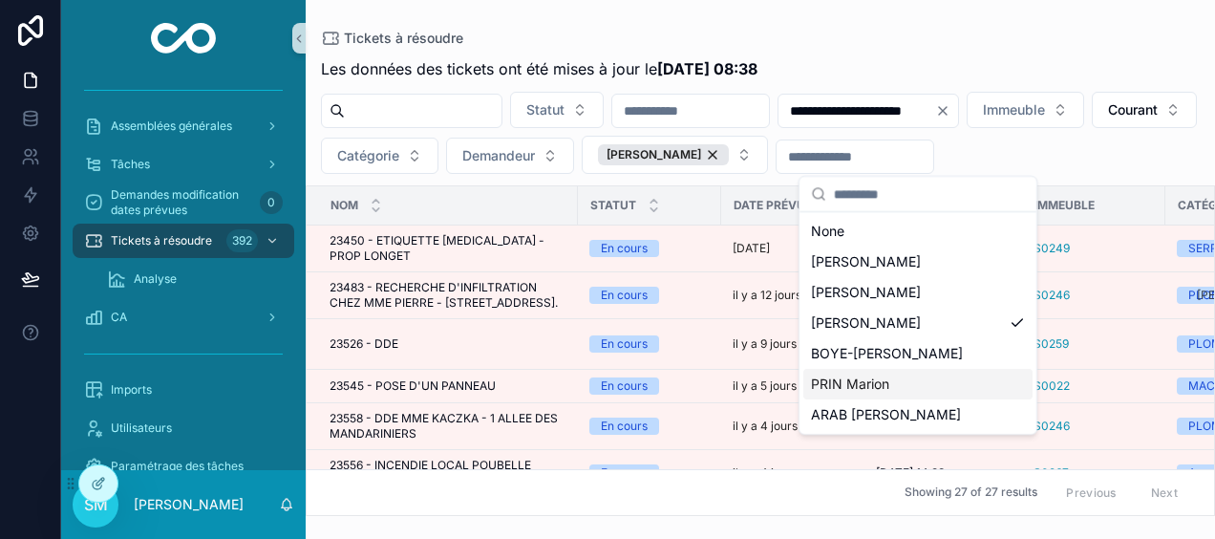
click at [869, 388] on span "PRIN Marion" at bounding box center [850, 383] width 78 height 19
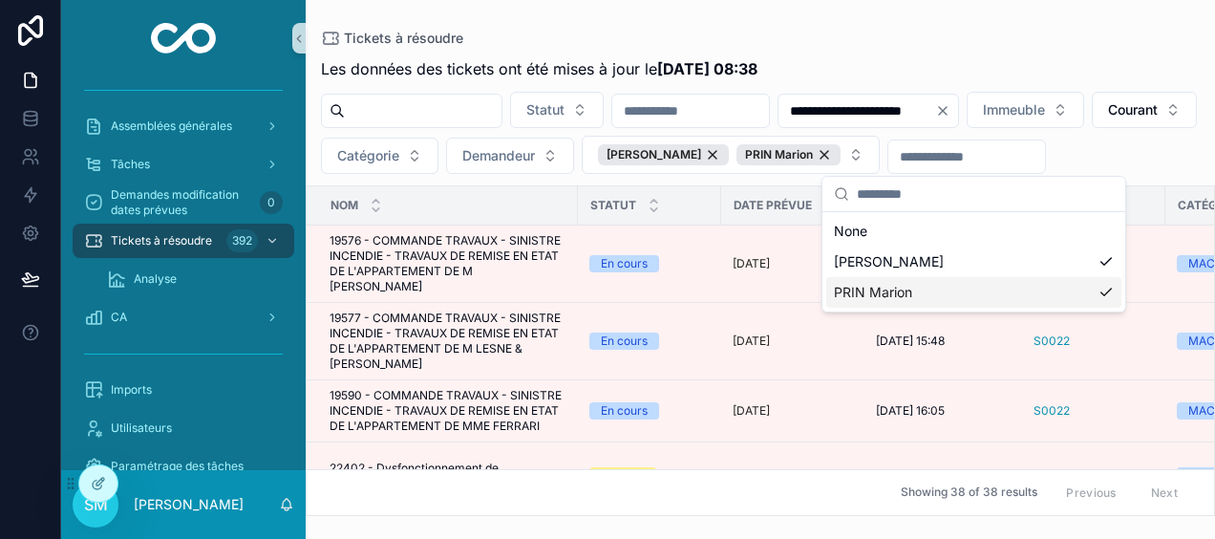
click at [985, 17] on div "**********" at bounding box center [760, 258] width 909 height 516
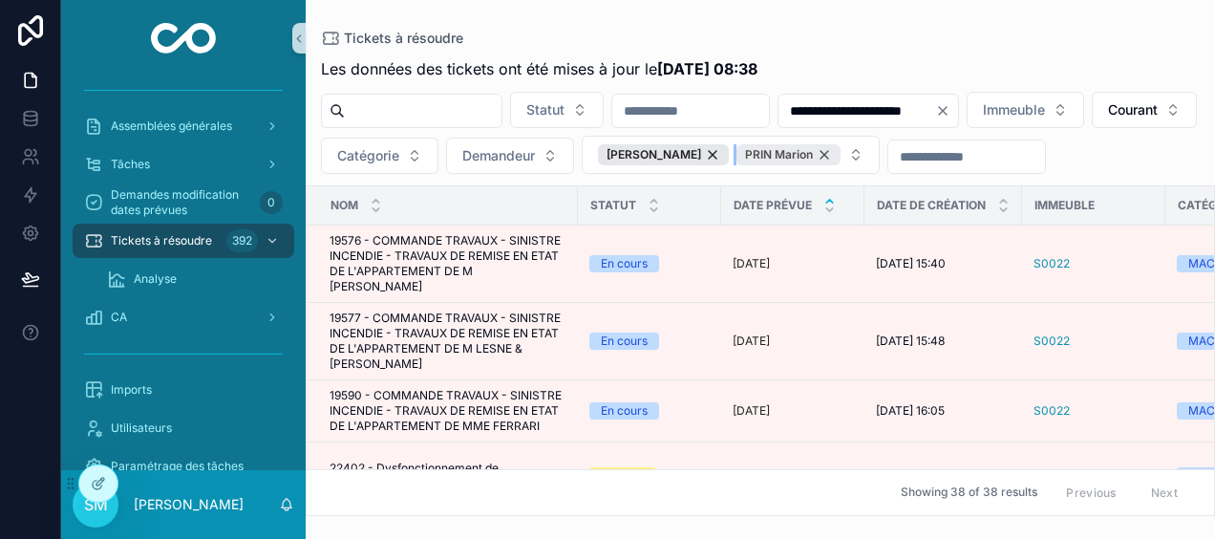
click at [840, 152] on div "PRIN Marion" at bounding box center [788, 154] width 104 height 21
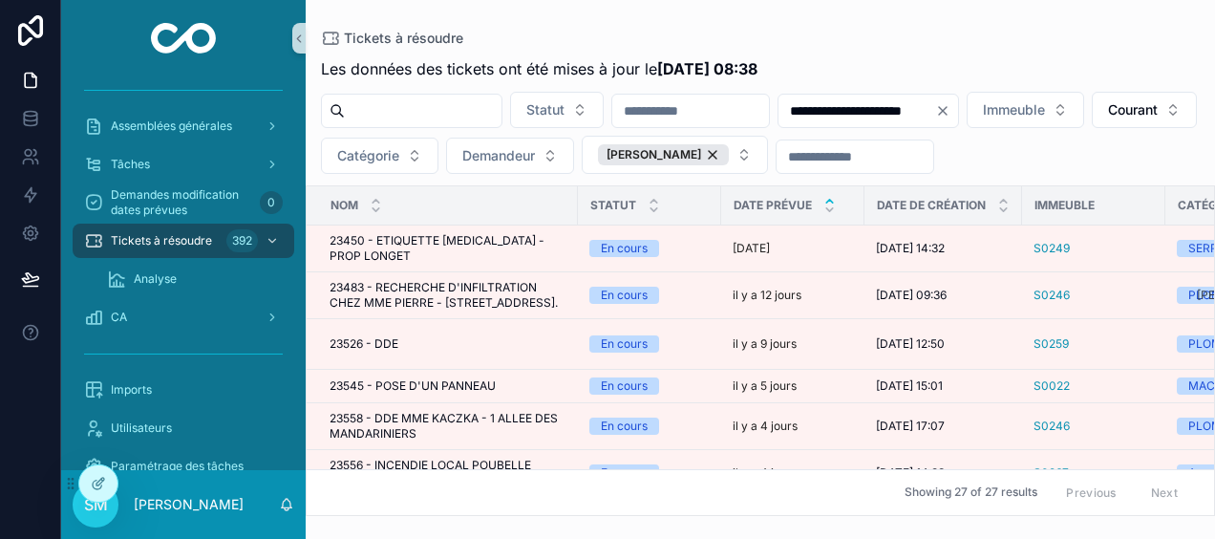
click at [729, 153] on div "[PERSON_NAME]" at bounding box center [663, 154] width 131 height 21
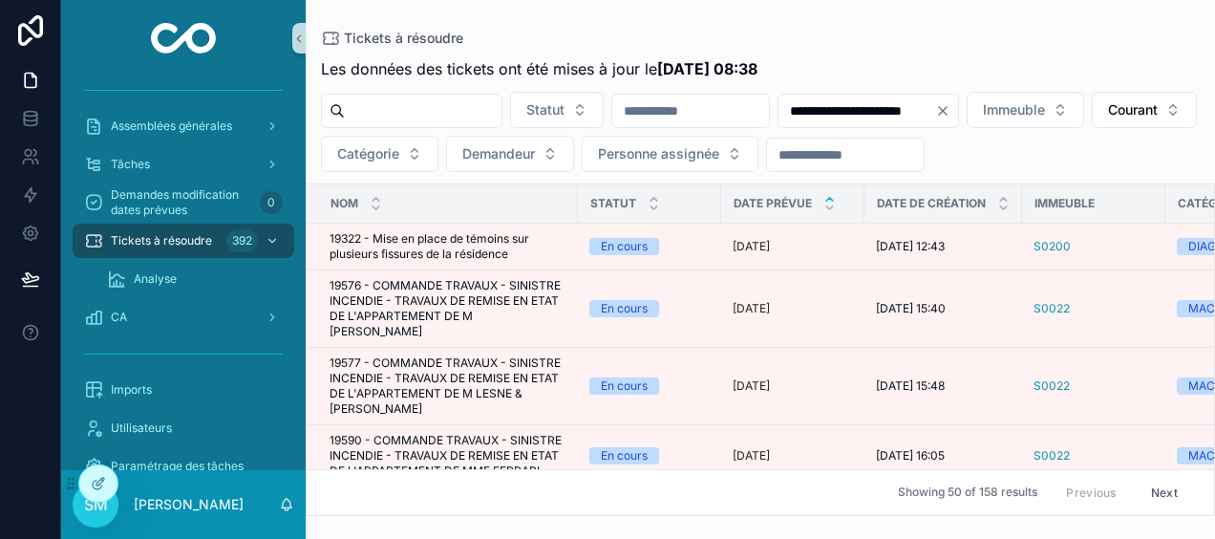
click at [950, 111] on icon "Clear" at bounding box center [942, 110] width 15 height 15
click at [1085, 119] on span "Courant" at bounding box center [1110, 109] width 50 height 19
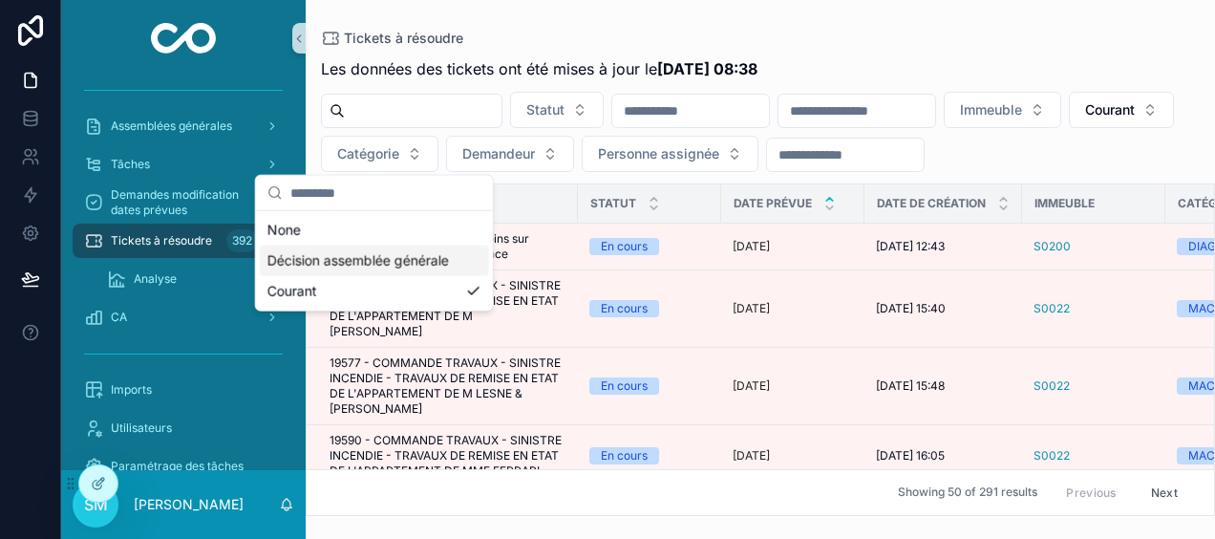
click at [355, 255] on div "Décision assemblée générale" at bounding box center [374, 260] width 229 height 31
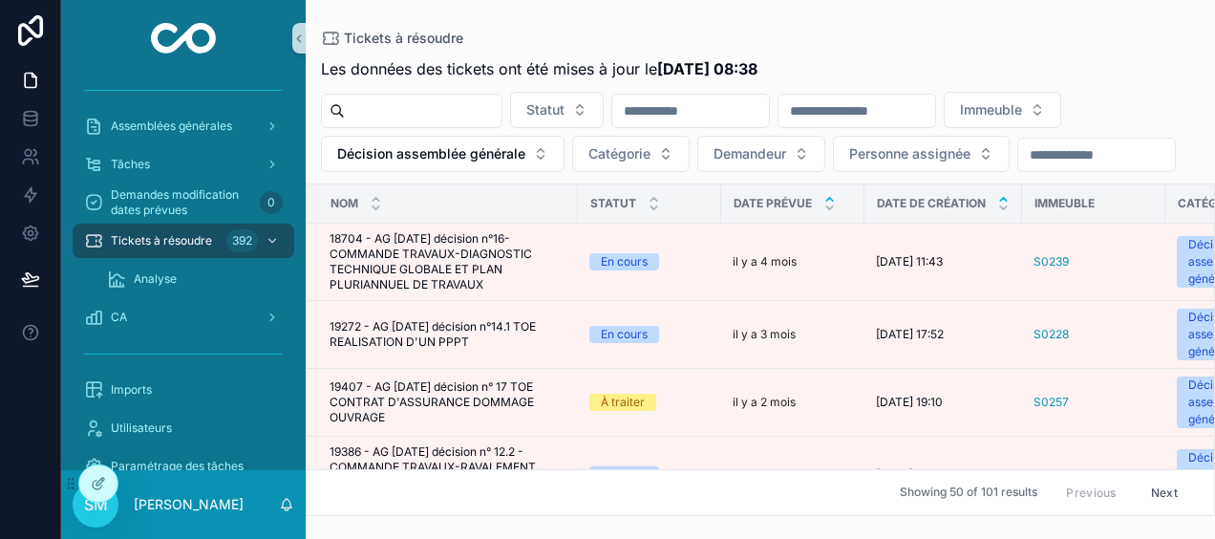
click at [1001, 205] on icon "scrollable content" at bounding box center [1003, 199] width 12 height 12
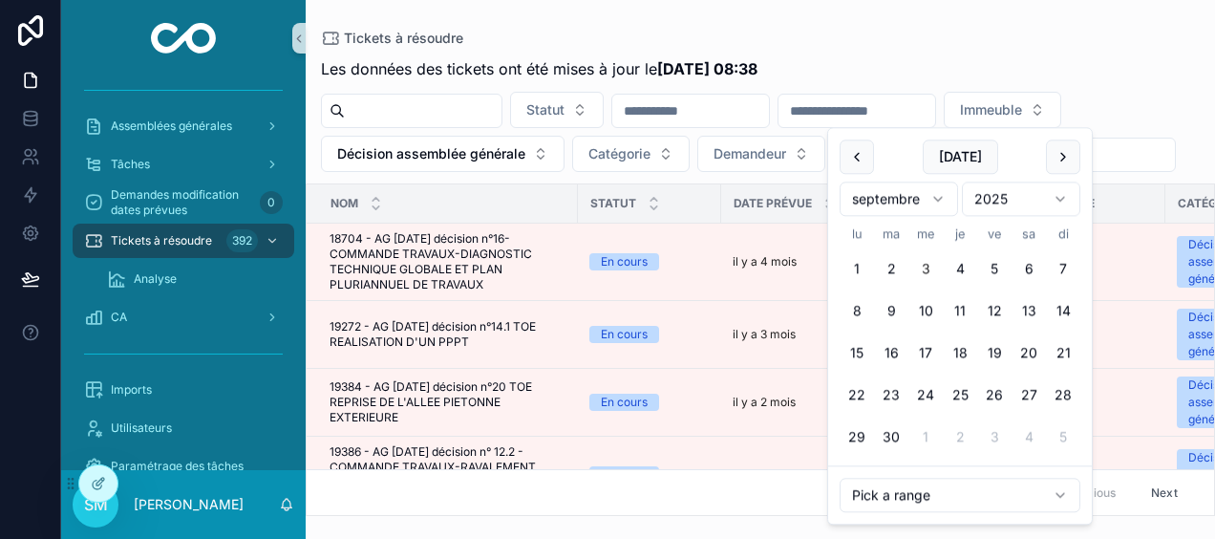
click at [935, 110] on input "scrollable content" at bounding box center [856, 110] width 157 height 27
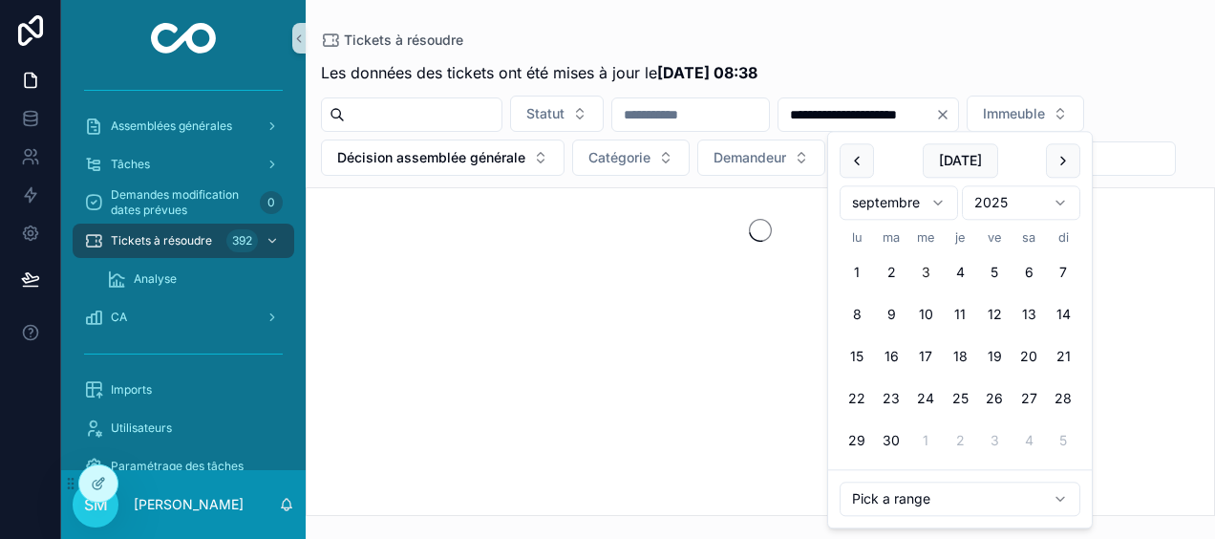
click at [940, 43] on div "Tickets à résoudre" at bounding box center [760, 40] width 878 height 19
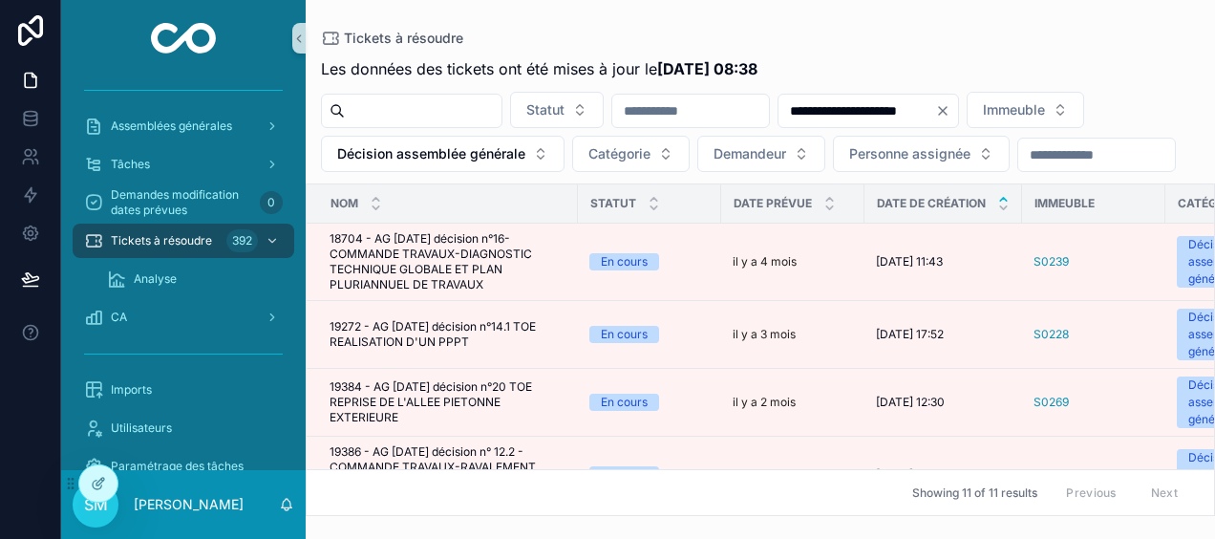
click at [935, 107] on input "**********" at bounding box center [856, 110] width 157 height 27
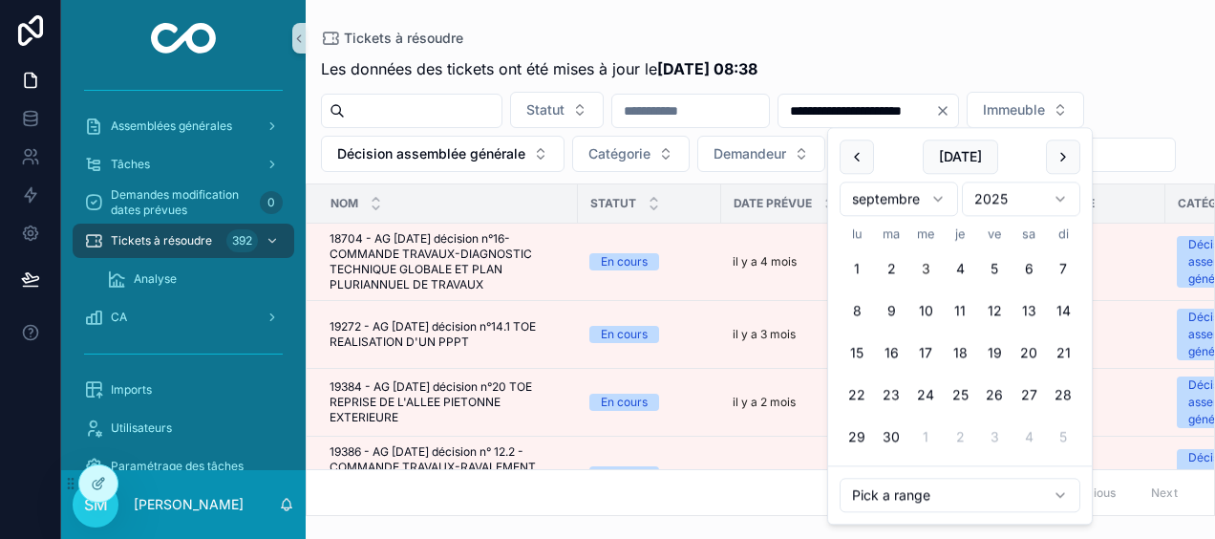
type input "**********"
click at [882, 32] on div "Tickets à résoudre" at bounding box center [760, 38] width 878 height 15
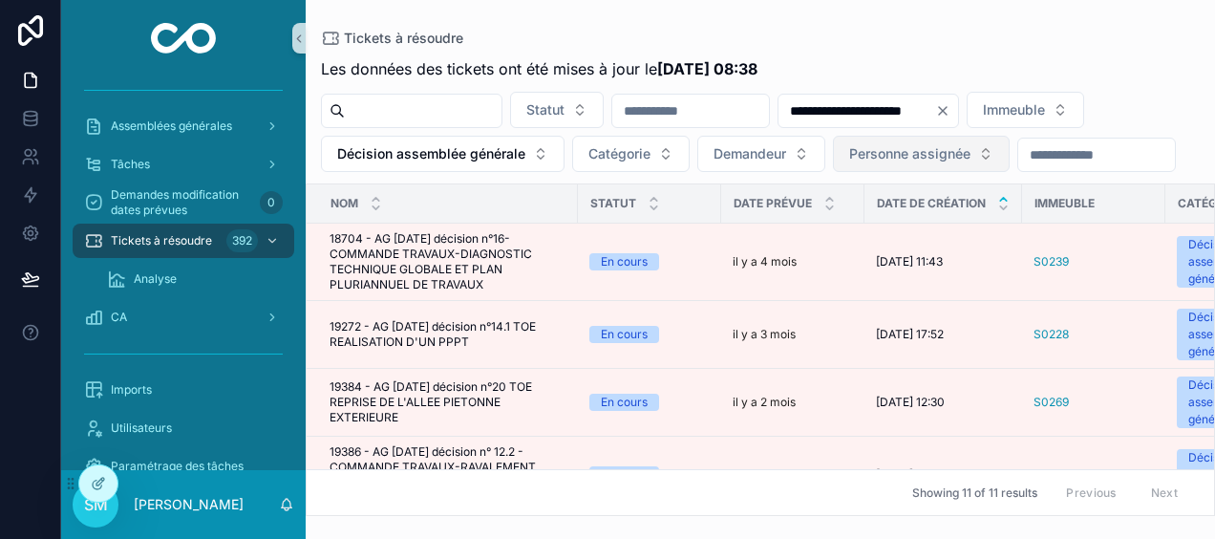
click at [1009, 162] on button "Personne assignée" at bounding box center [921, 154] width 177 height 36
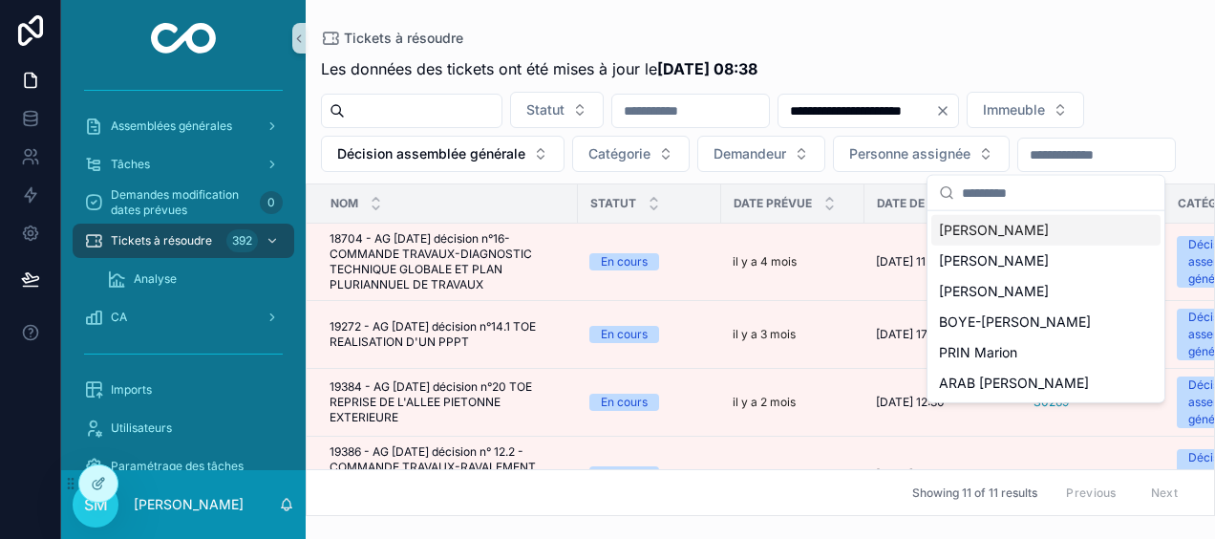
click at [1048, 235] on div "[PERSON_NAME]" at bounding box center [1045, 230] width 229 height 31
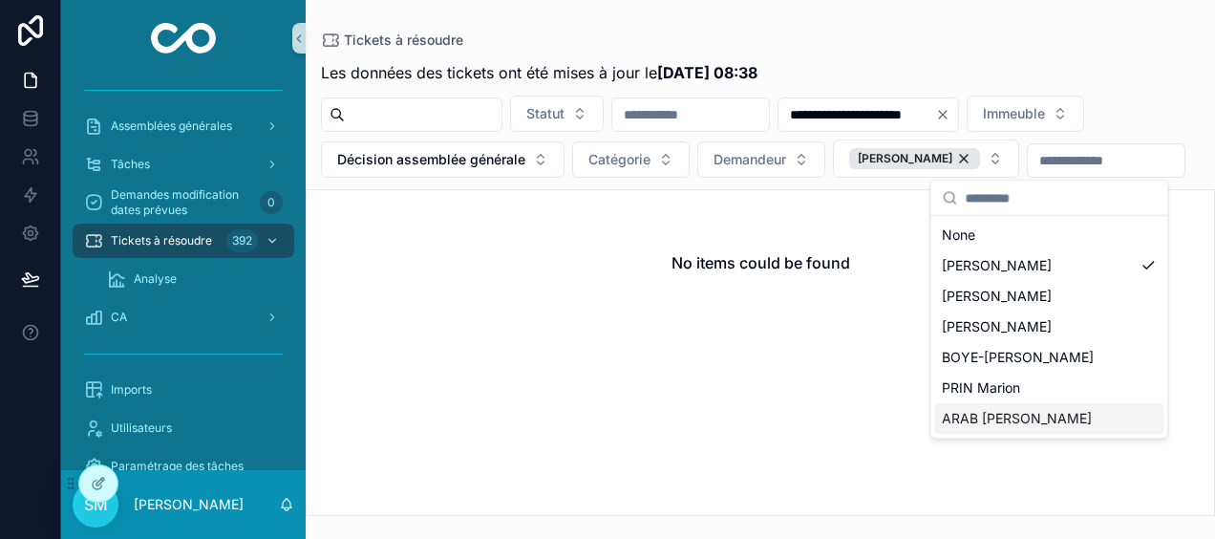
click at [1077, 418] on div "ARAB [PERSON_NAME]" at bounding box center [1048, 418] width 229 height 31
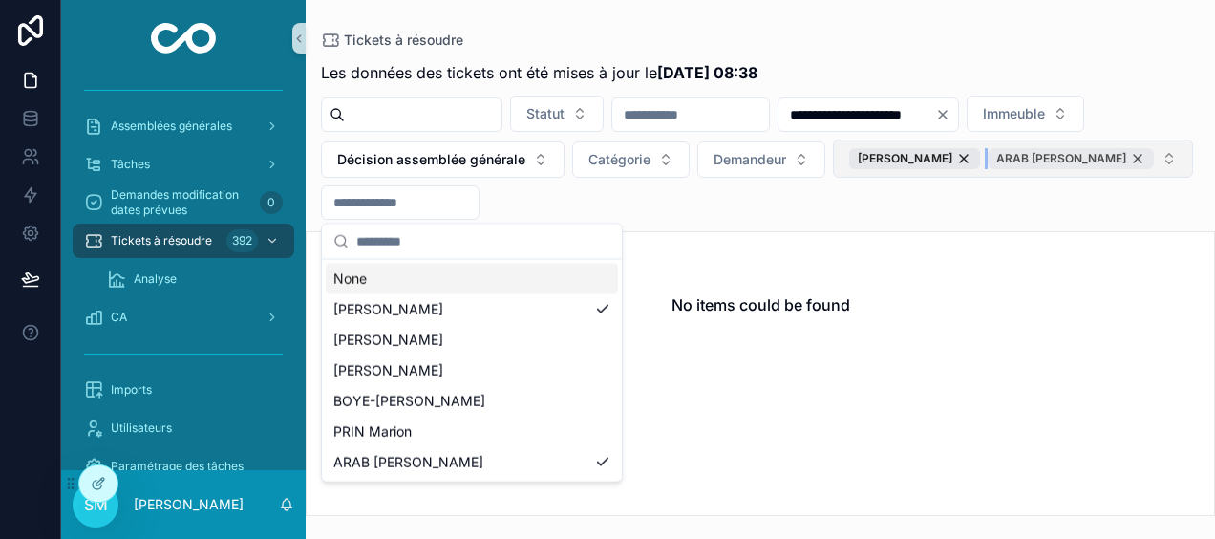
click at [987, 169] on div "ARAB [PERSON_NAME]" at bounding box center [1070, 158] width 166 height 21
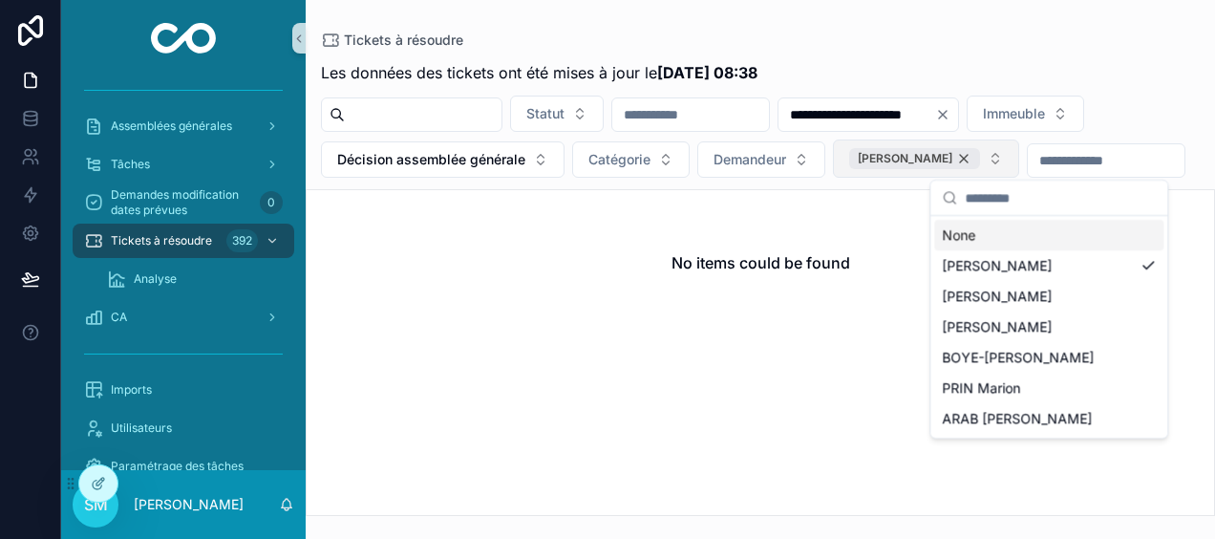
click at [980, 155] on div "[PERSON_NAME]" at bounding box center [914, 158] width 131 height 21
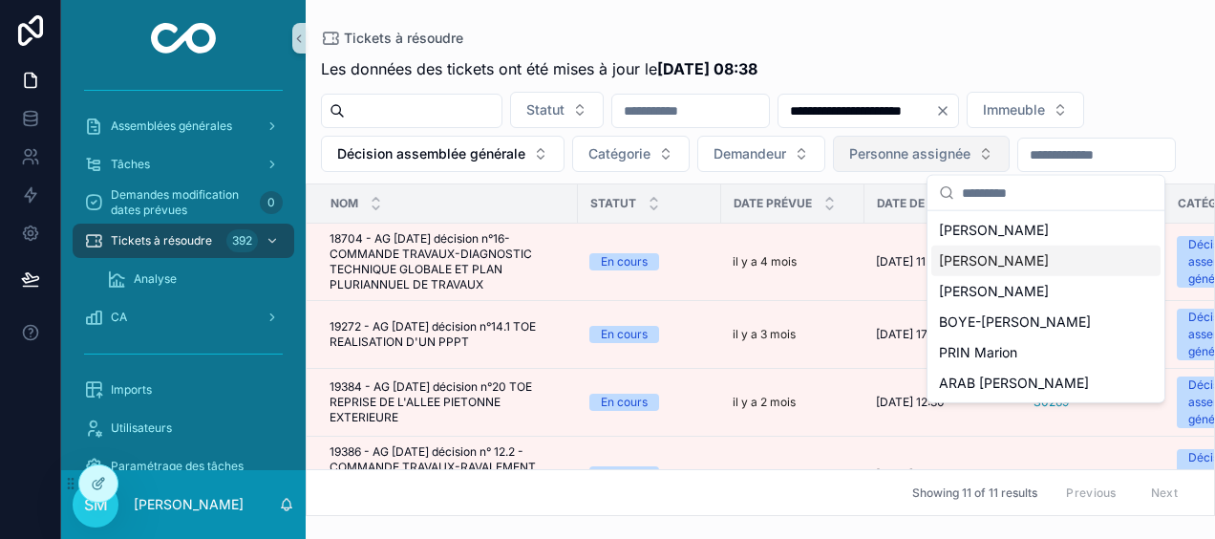
click at [1018, 266] on span "[PERSON_NAME]" at bounding box center [994, 260] width 110 height 19
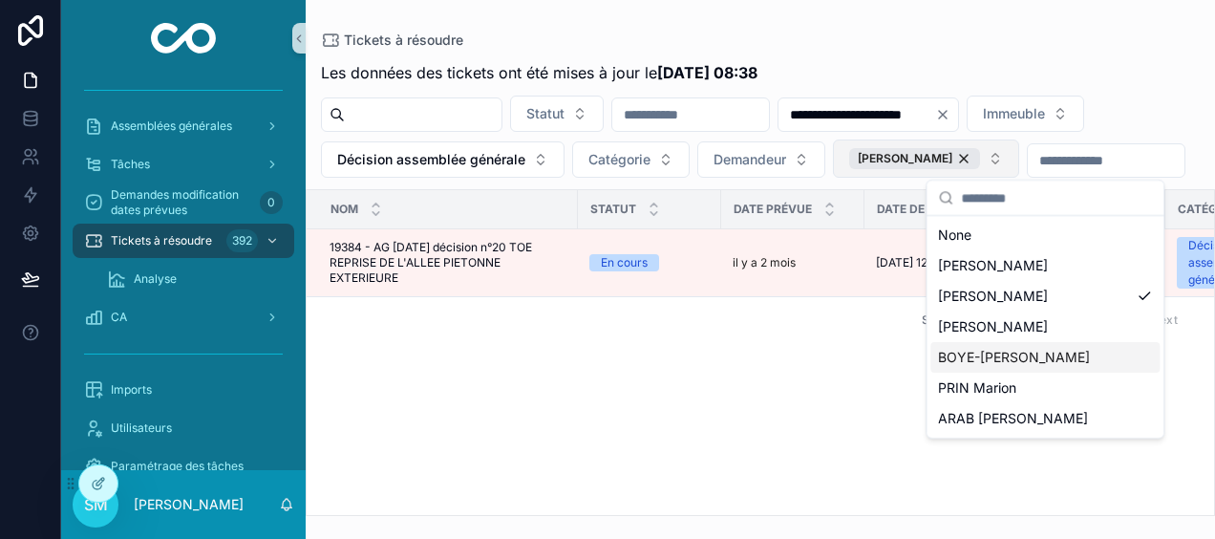
click at [1027, 359] on span "BOYE-[PERSON_NAME]" at bounding box center [1014, 357] width 152 height 19
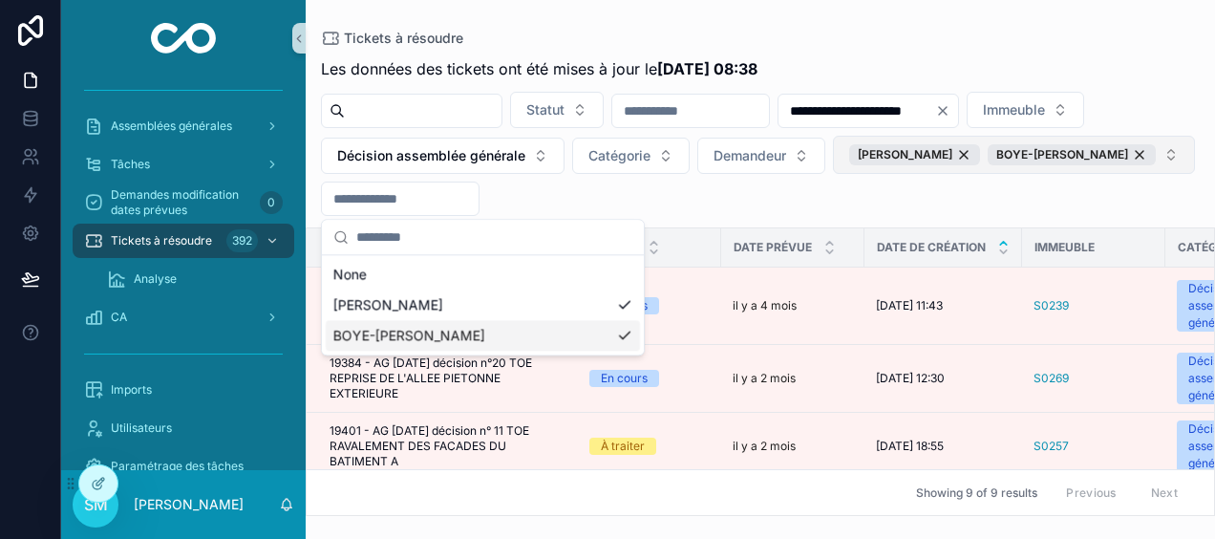
click at [1004, 39] on div "Tickets à résoudre" at bounding box center [760, 38] width 878 height 15
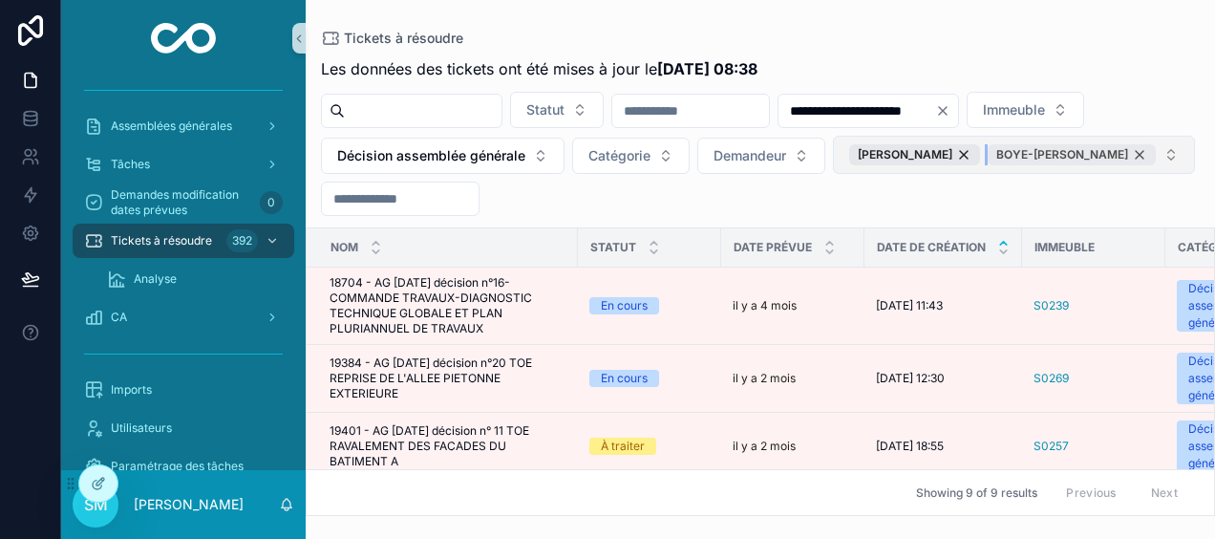
click at [987, 165] on div "BOYE-[PERSON_NAME]" at bounding box center [1071, 154] width 168 height 21
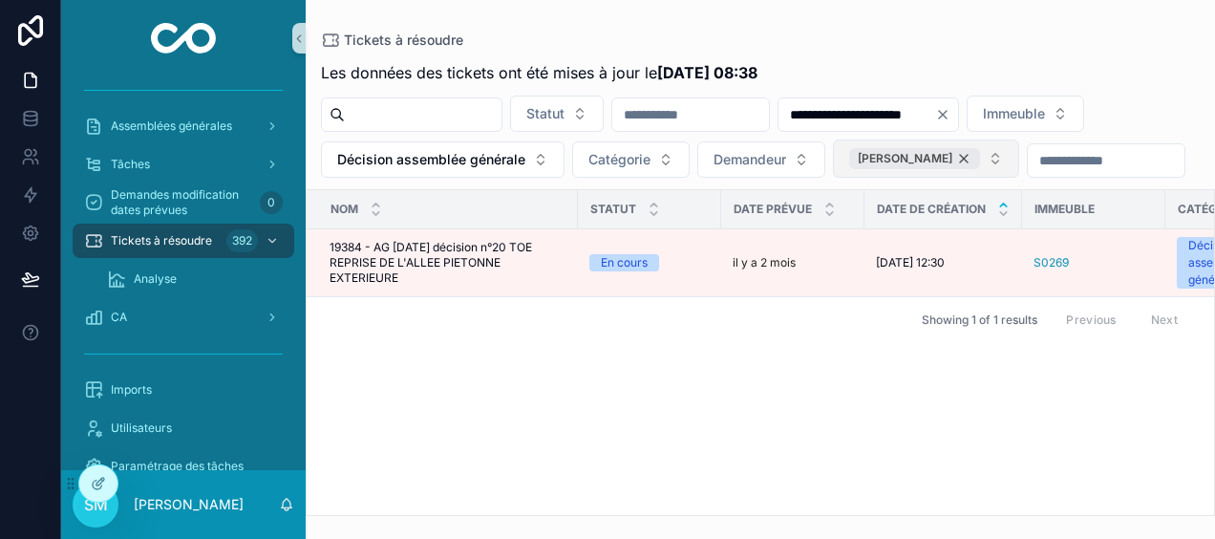
click at [980, 156] on div "[PERSON_NAME]" at bounding box center [914, 158] width 131 height 21
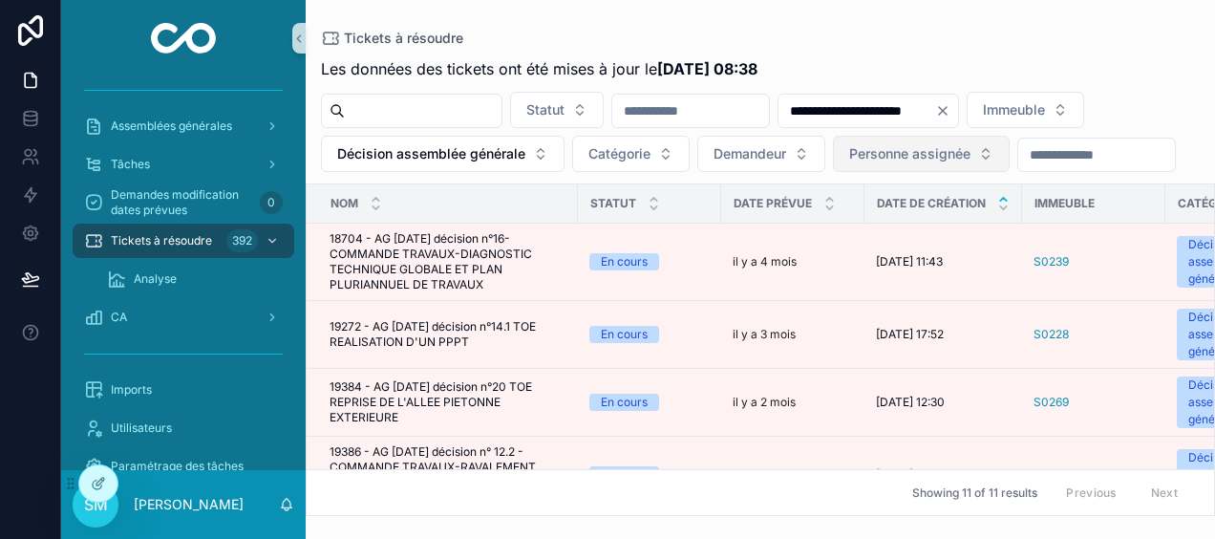
click at [970, 157] on span "Personne assignée" at bounding box center [909, 153] width 121 height 19
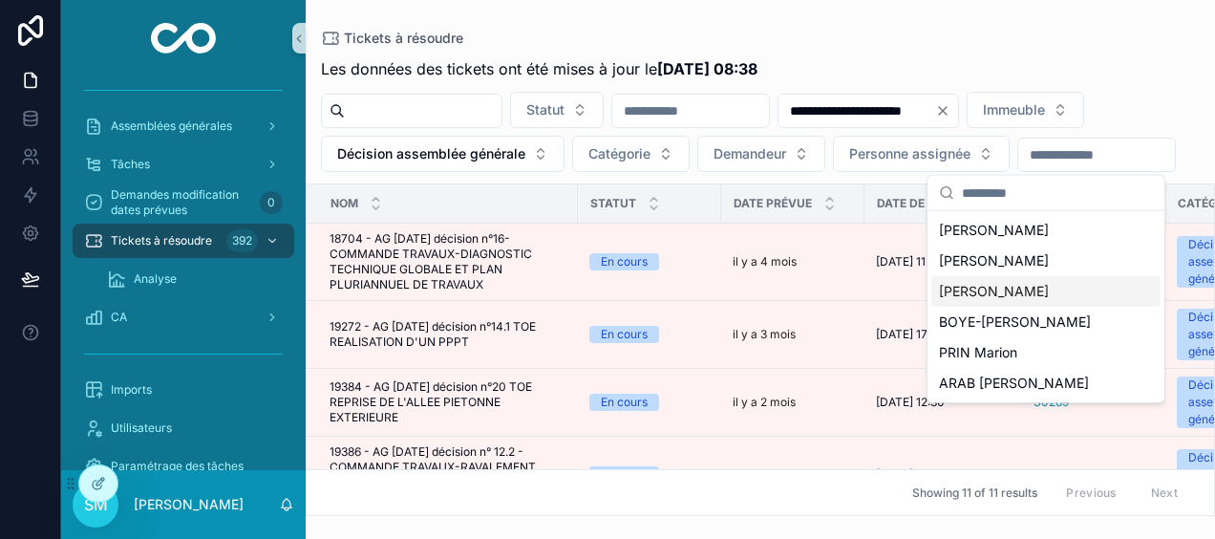
click at [1025, 283] on span "[PERSON_NAME]" at bounding box center [994, 291] width 110 height 19
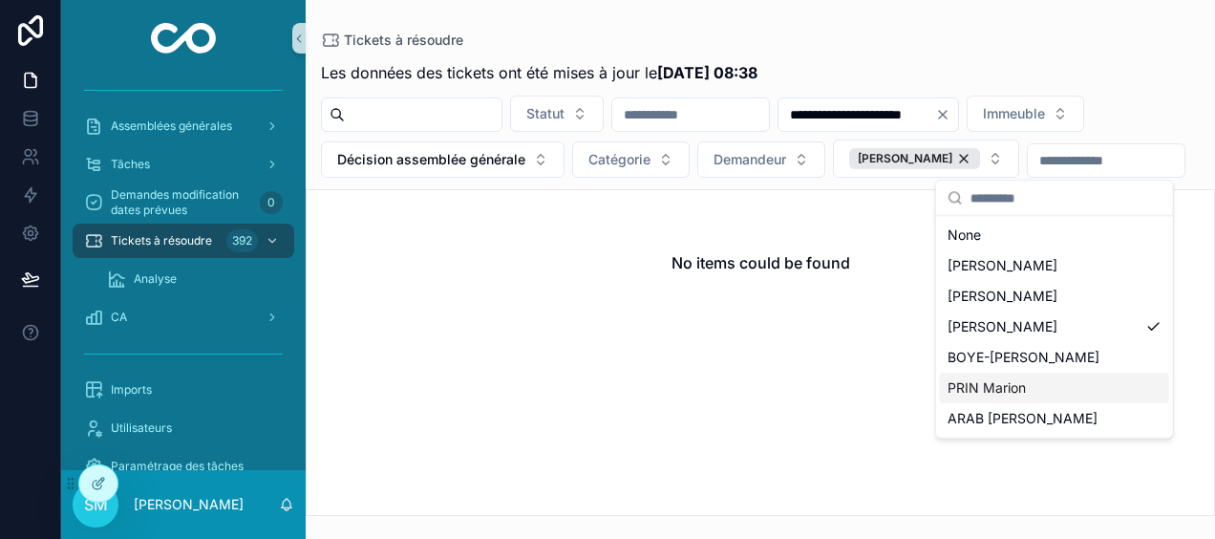
click at [1047, 388] on div "PRIN Marion" at bounding box center [1054, 387] width 229 height 31
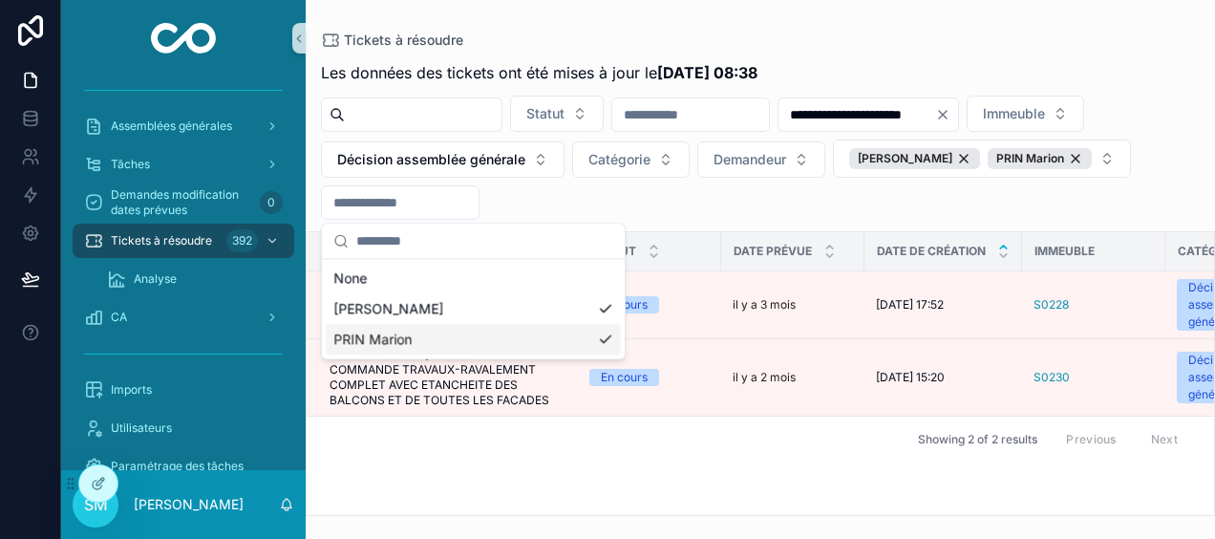
click at [947, 53] on div "**********" at bounding box center [760, 283] width 909 height 466
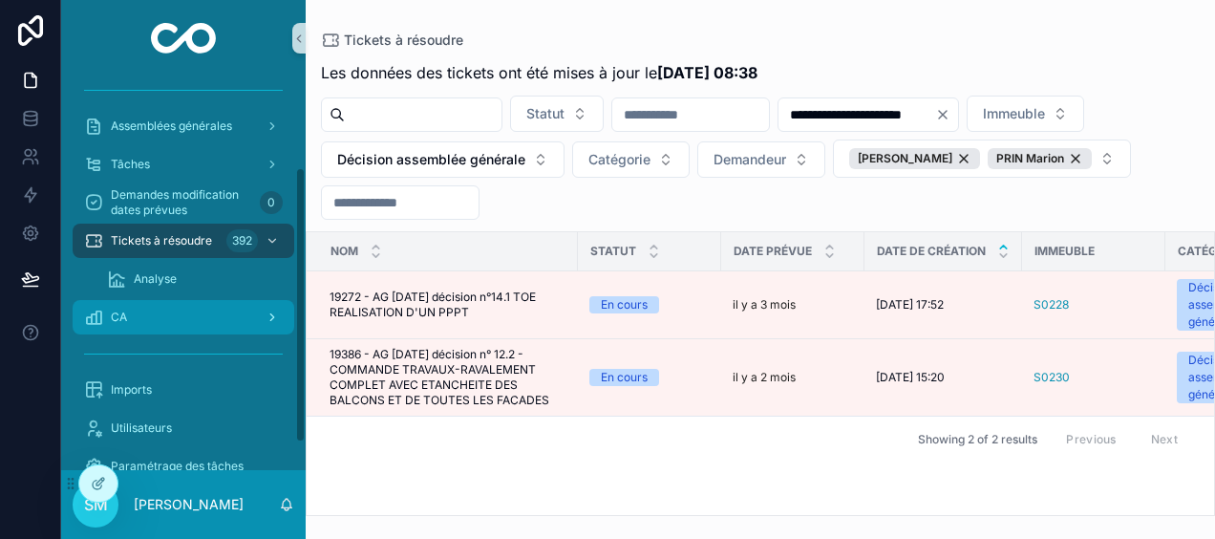
click at [171, 321] on div "CA" at bounding box center [183, 317] width 199 height 31
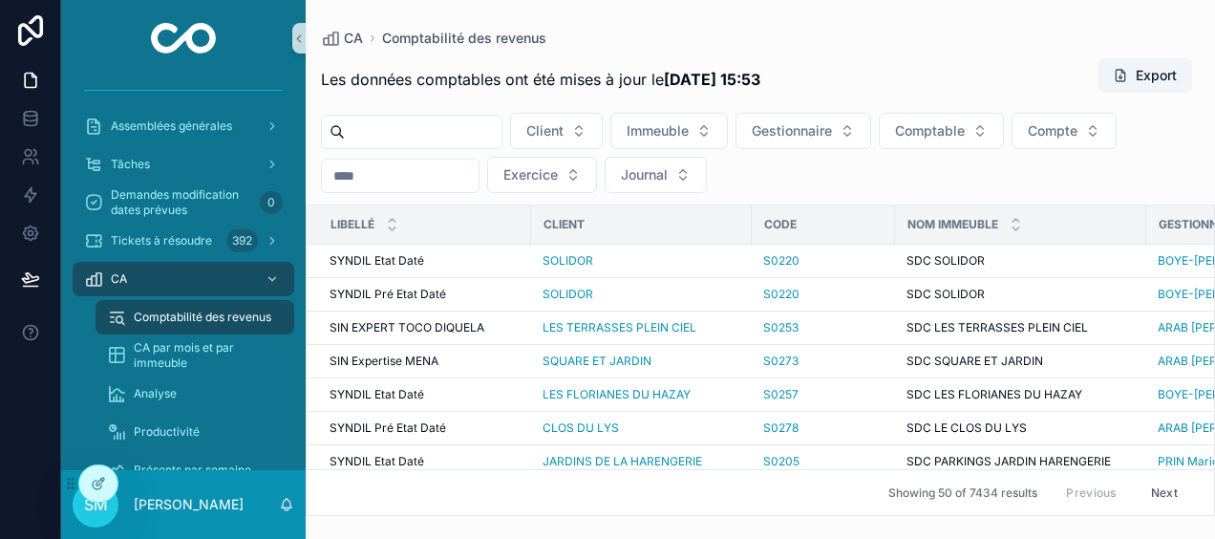
click at [461, 170] on input "scrollable content" at bounding box center [400, 175] width 157 height 27
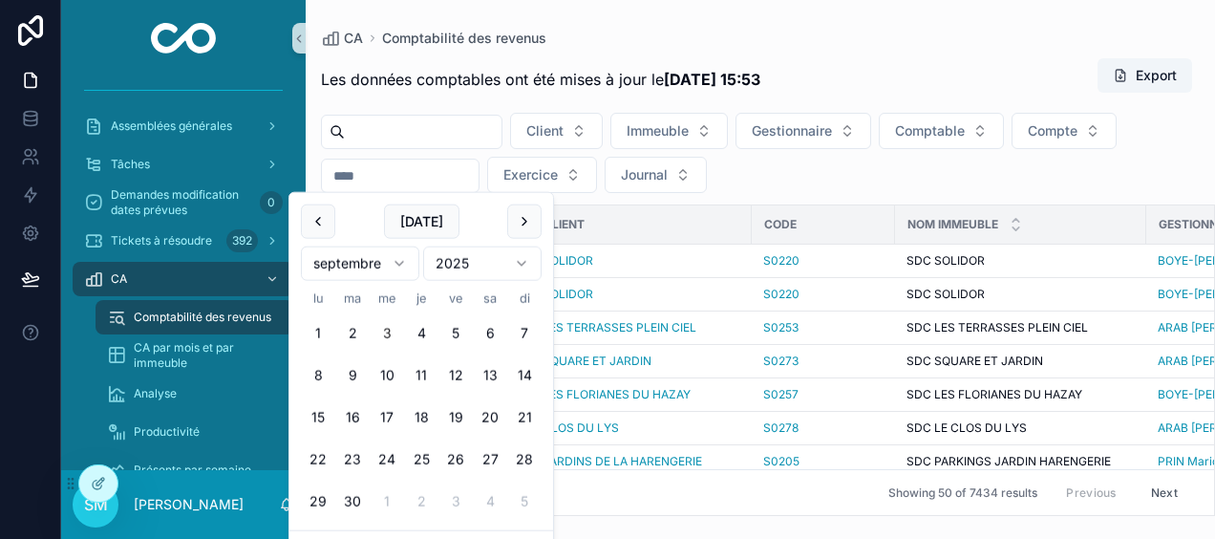
type input "*"
click at [348, 333] on button "2" at bounding box center [352, 333] width 34 height 34
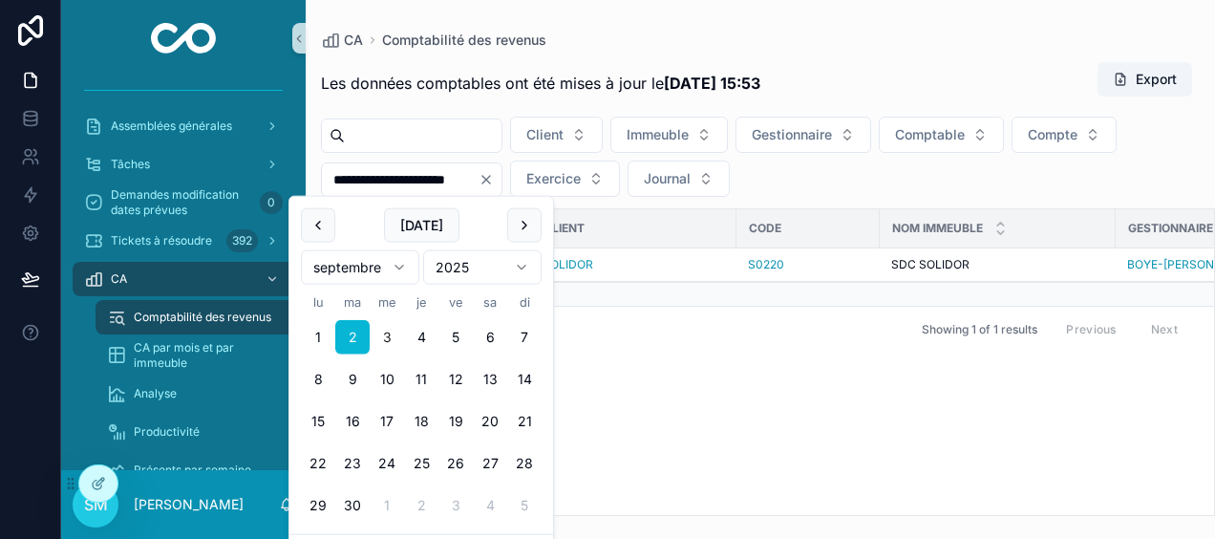
click at [384, 334] on button "3" at bounding box center [387, 337] width 34 height 34
type input "**********"
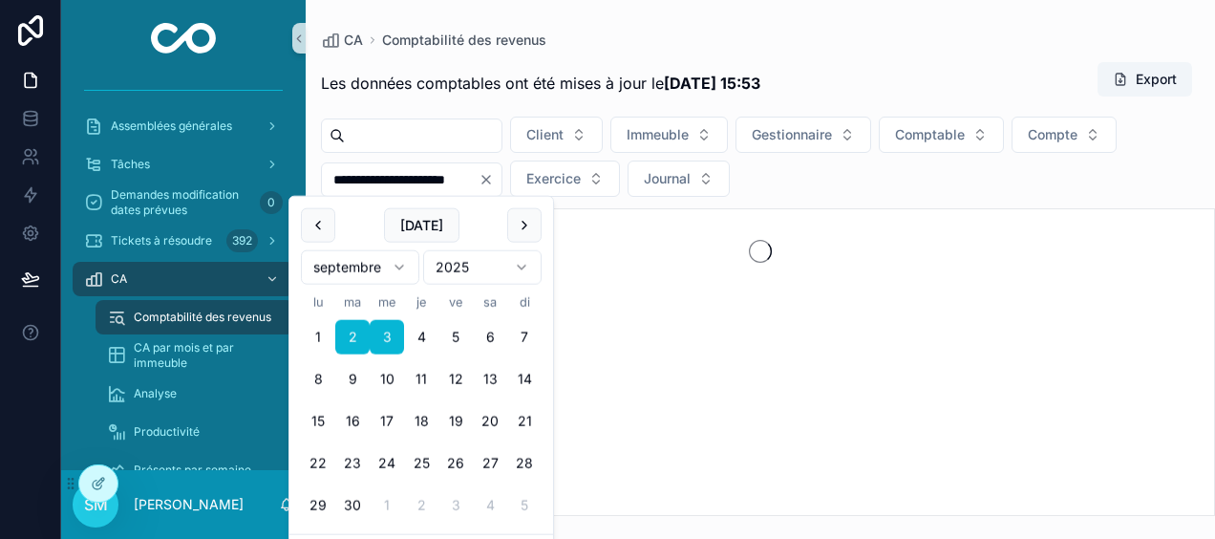
click at [823, 8] on div "**********" at bounding box center [760, 258] width 909 height 516
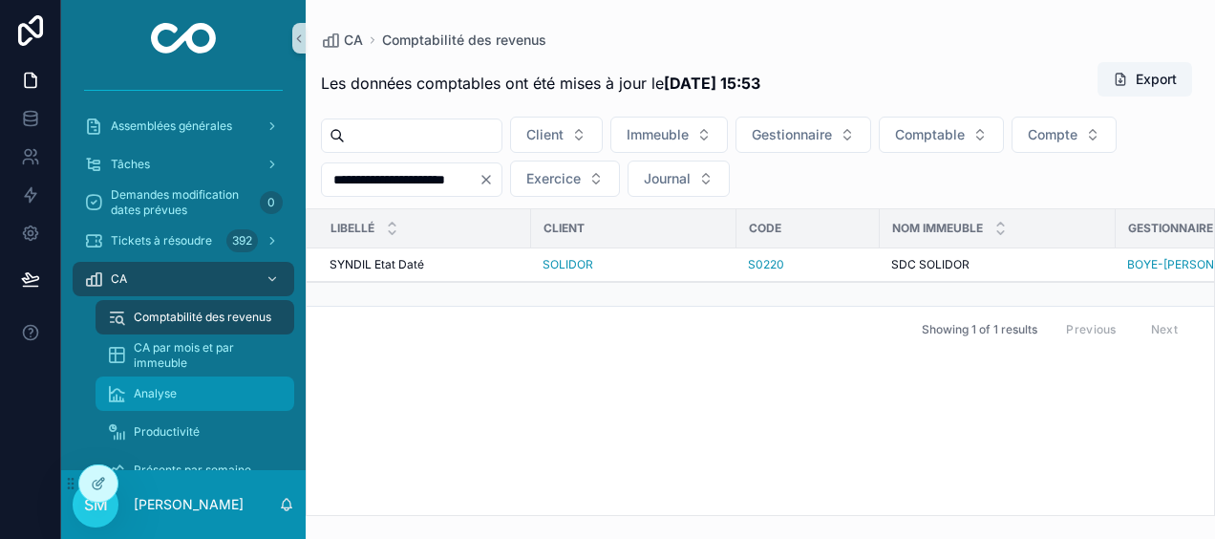
click at [176, 393] on span "Analyse" at bounding box center [155, 393] width 43 height 15
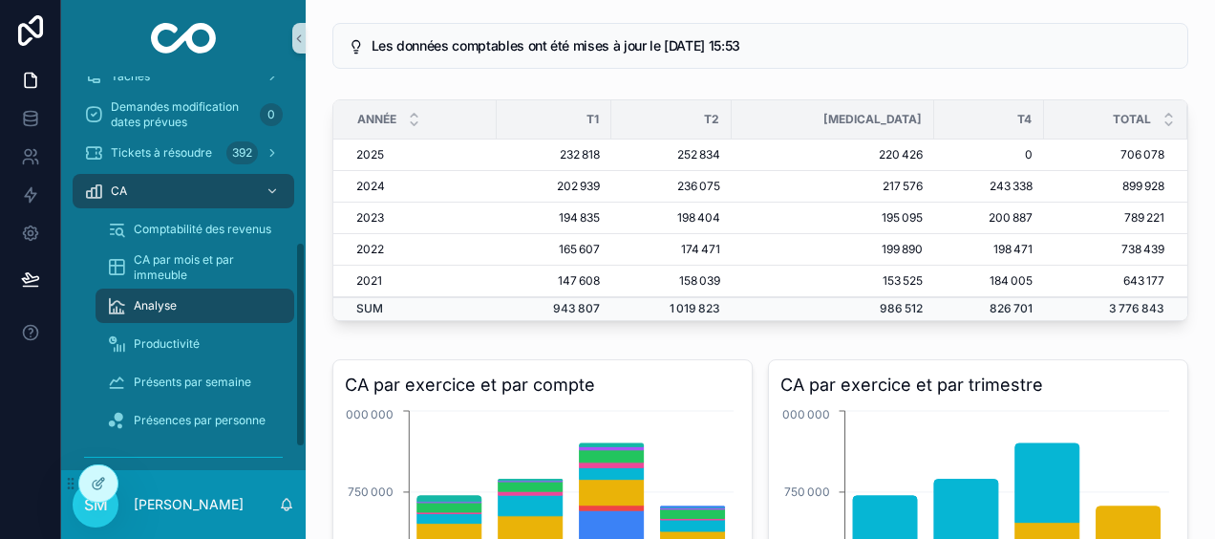
scroll to position [321, 0]
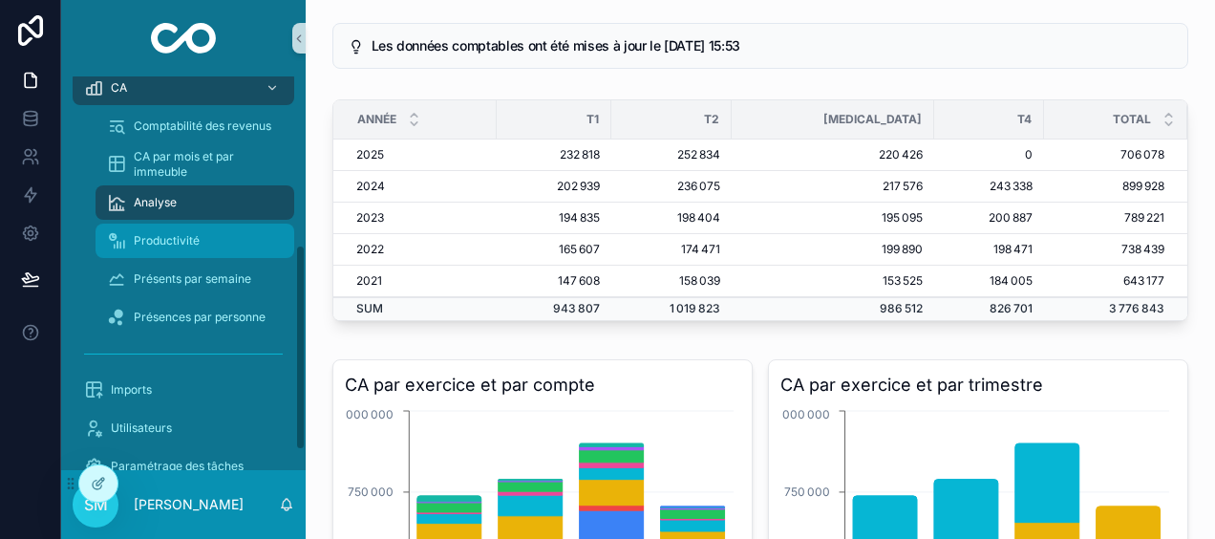
click at [200, 244] on div "Productivité" at bounding box center [195, 240] width 176 height 31
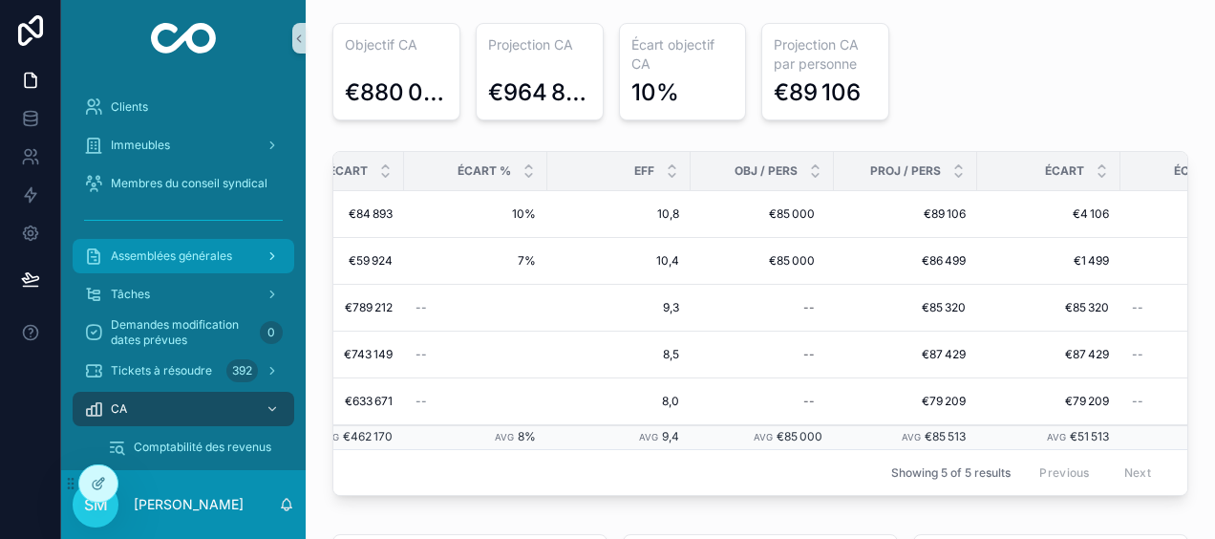
click at [181, 252] on span "Assemblées générales" at bounding box center [171, 255] width 121 height 15
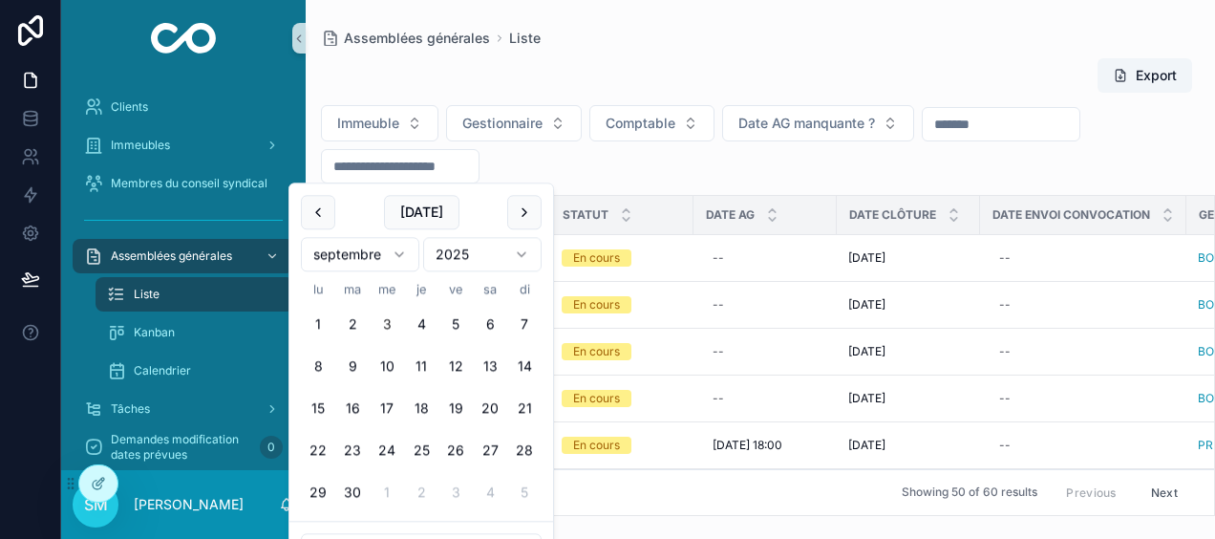
click at [391, 169] on input "scrollable content" at bounding box center [400, 166] width 157 height 27
click at [323, 202] on button "scrollable content" at bounding box center [318, 212] width 34 height 34
click at [313, 207] on button "scrollable content" at bounding box center [318, 212] width 34 height 34
click at [324, 533] on button "30" at bounding box center [318, 535] width 34 height 34
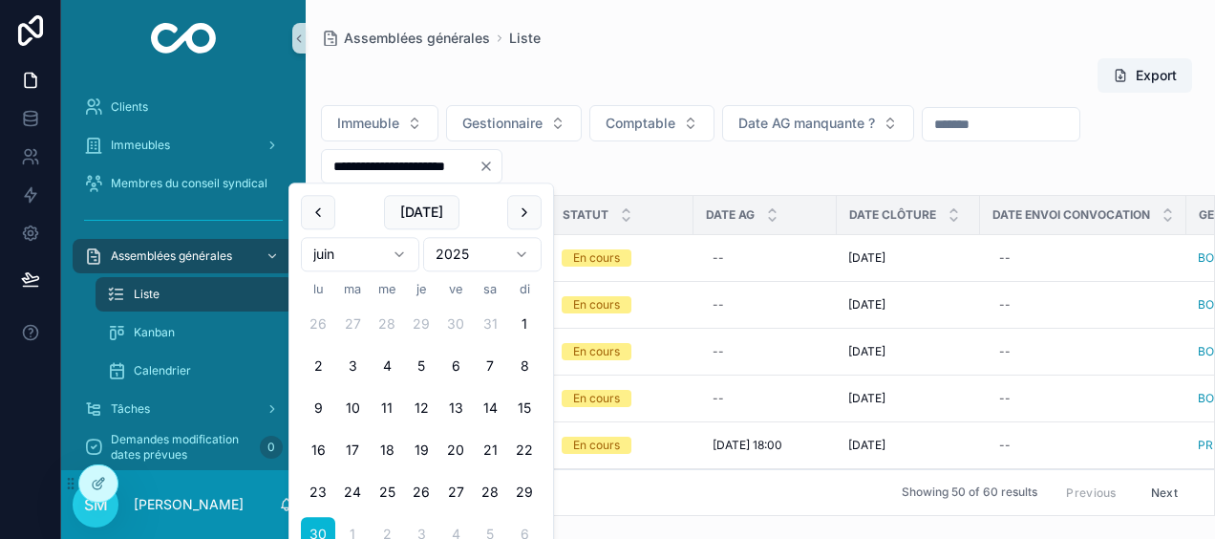
type input "**********"
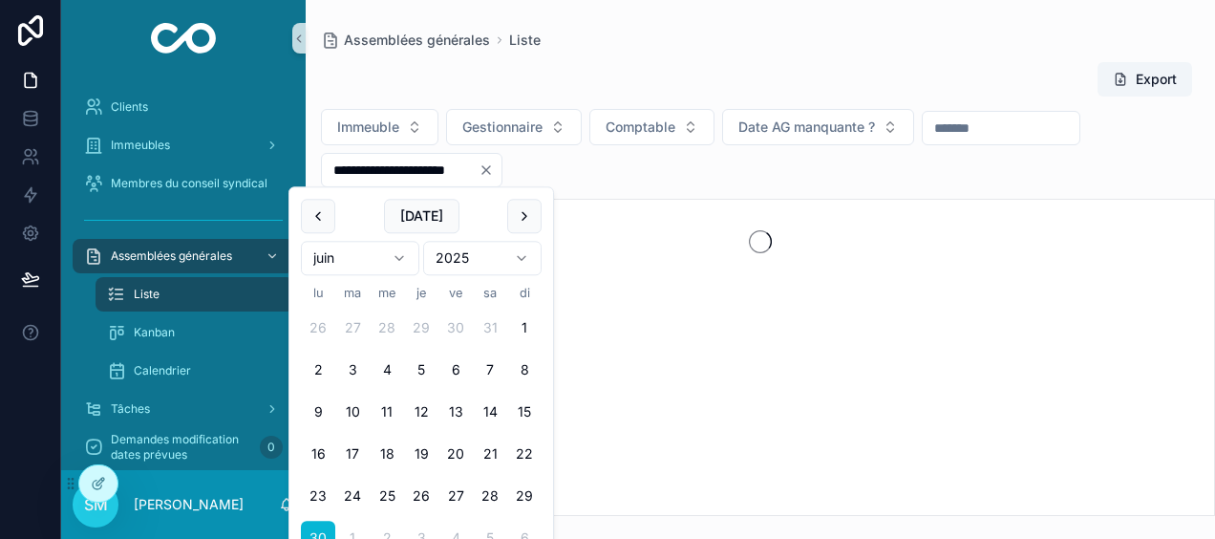
click at [773, 50] on div "**********" at bounding box center [760, 283] width 909 height 466
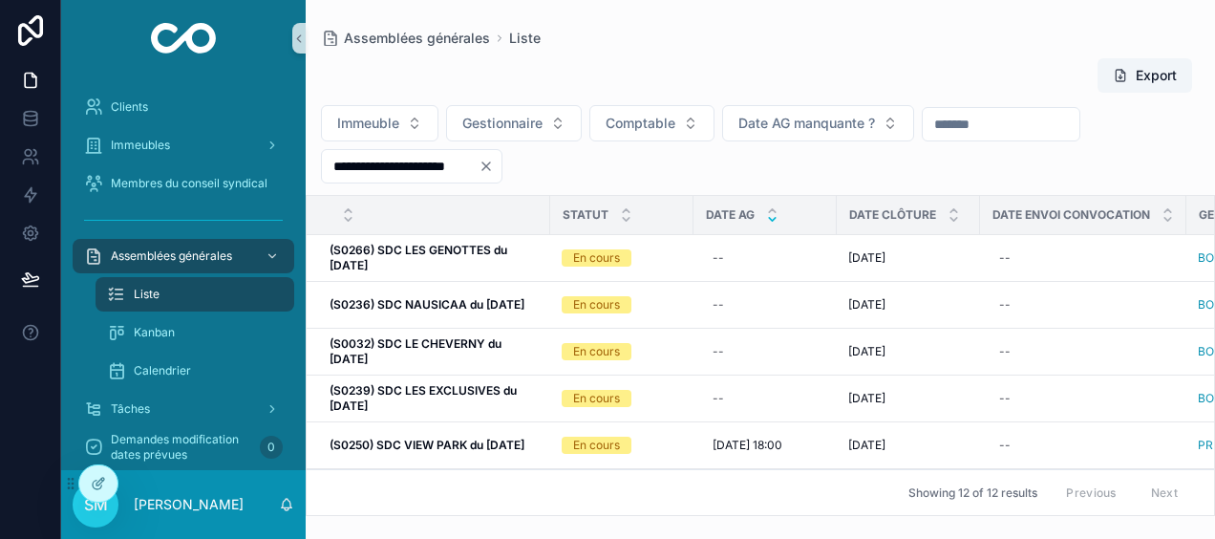
click at [773, 220] on icon "scrollable content" at bounding box center [772, 219] width 12 height 12
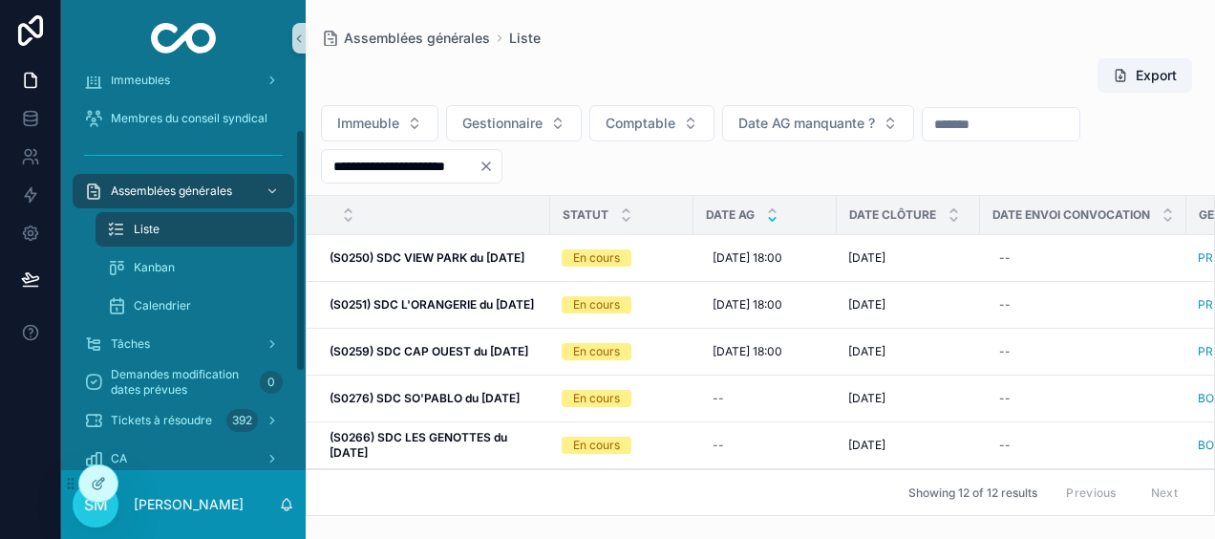
scroll to position [95, 0]
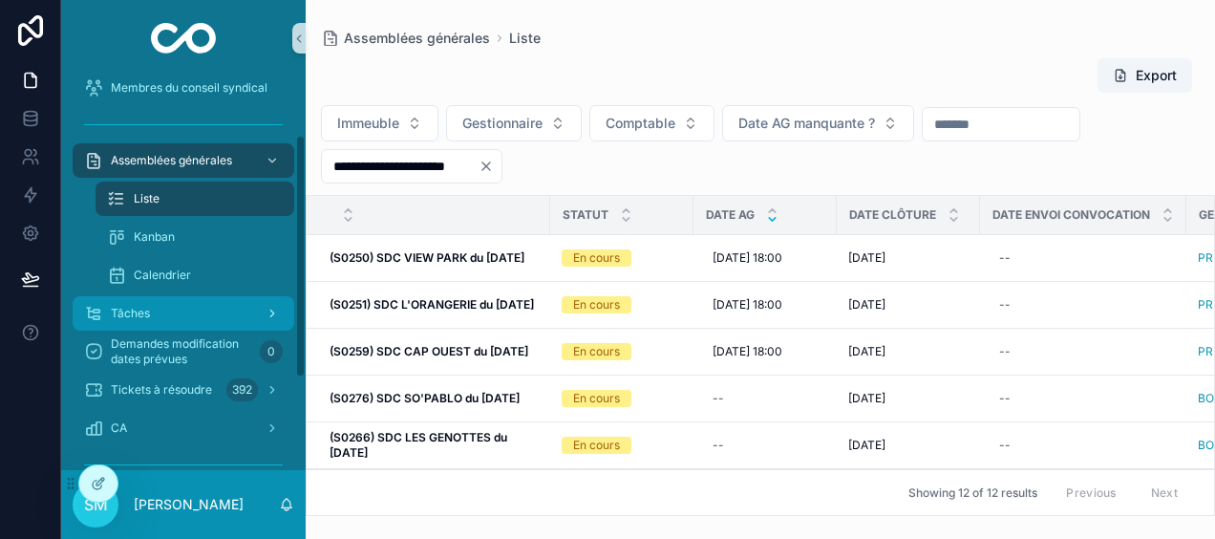
click at [176, 303] on div "Tâches" at bounding box center [183, 313] width 199 height 31
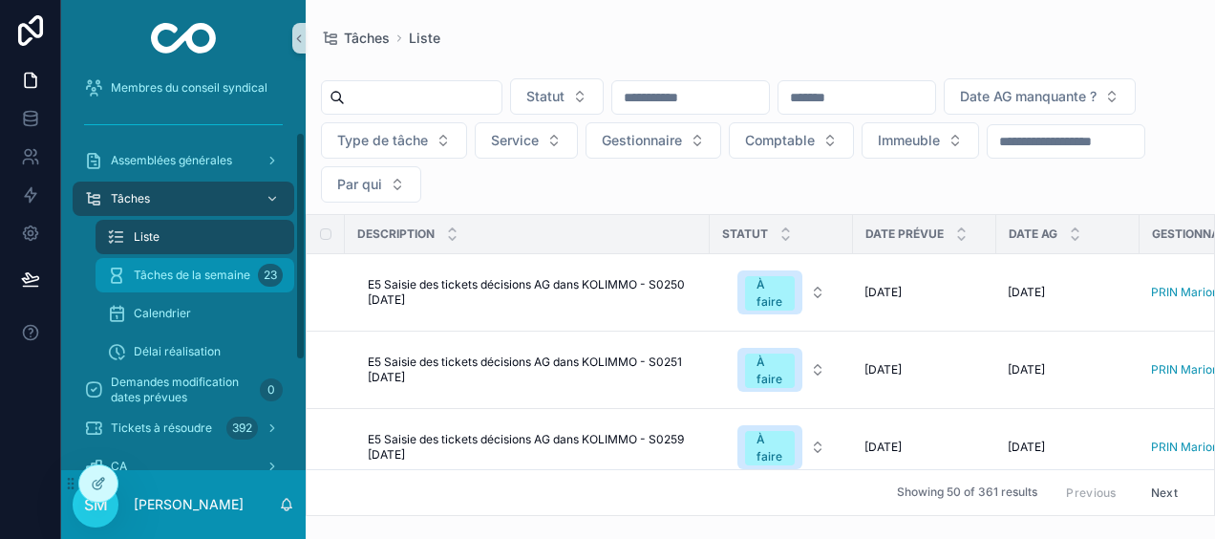
click at [220, 281] on span "Tâches de la semaine" at bounding box center [192, 274] width 116 height 15
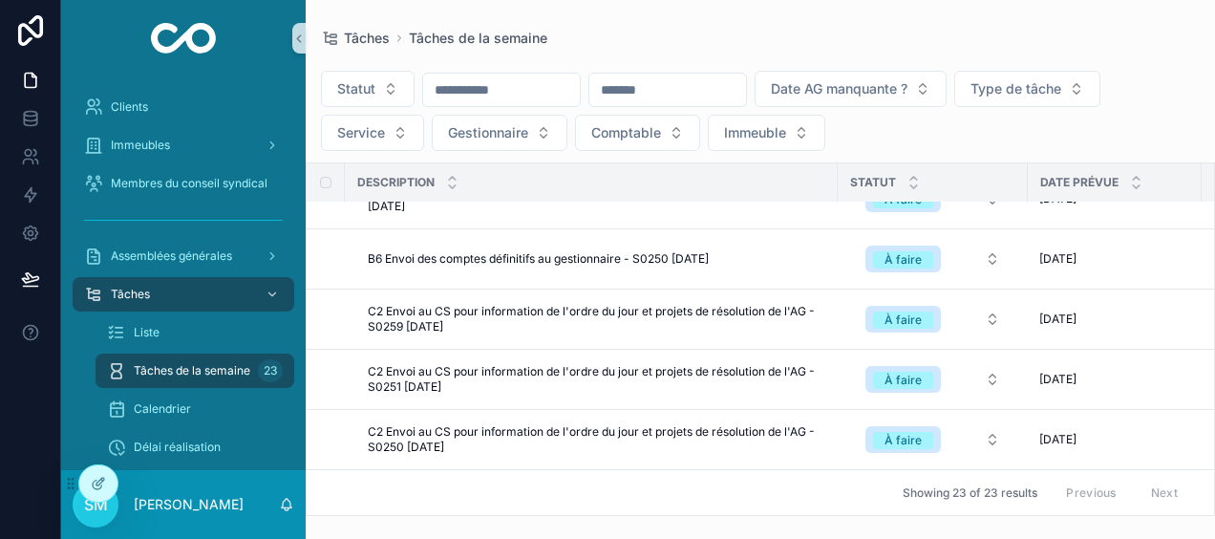
scroll to position [1124, 0]
